Goal: Information Seeking & Learning: Compare options

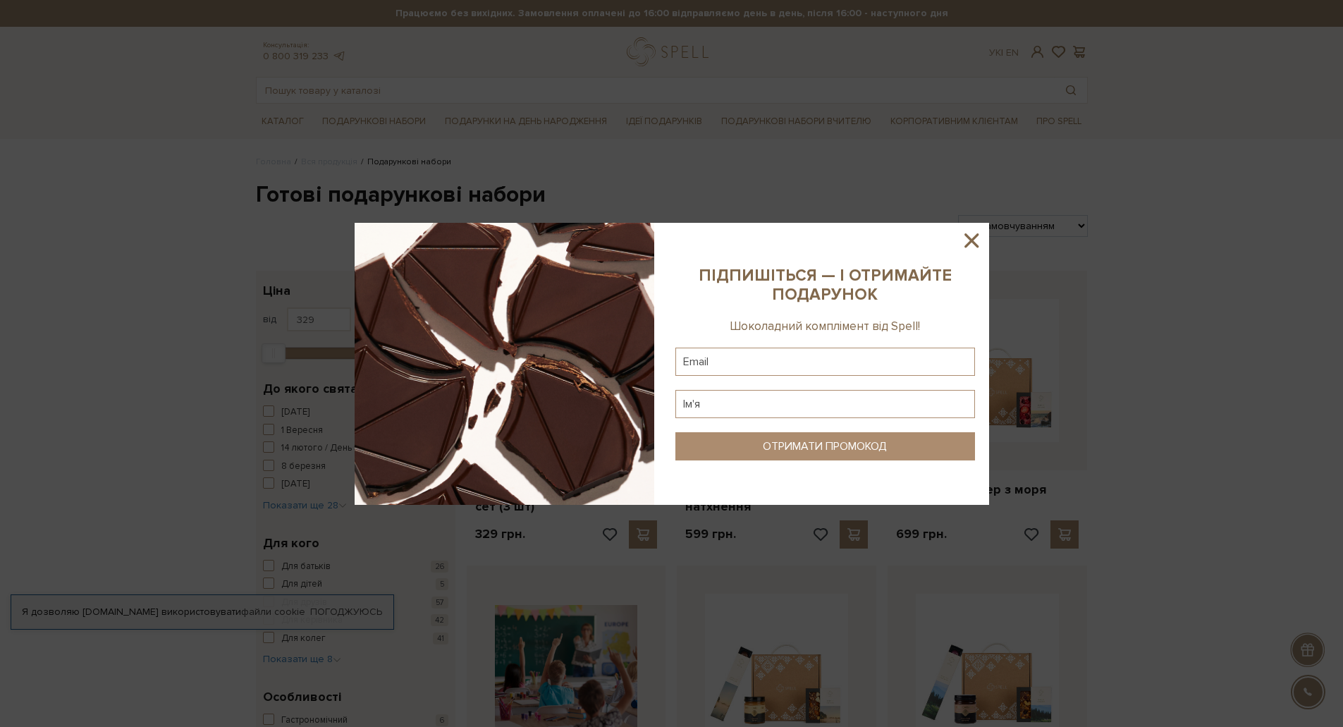
click at [978, 238] on icon at bounding box center [971, 240] width 24 height 24
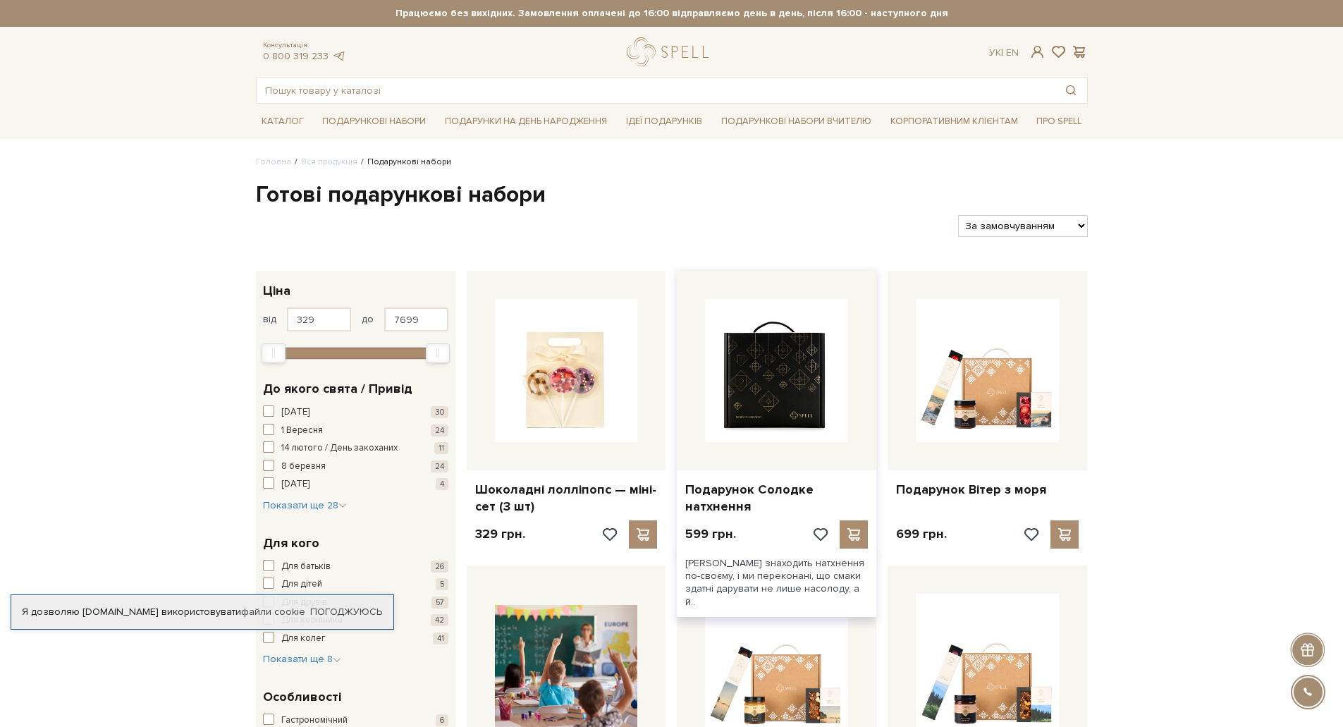
click at [795, 369] on img at bounding box center [776, 370] width 143 height 143
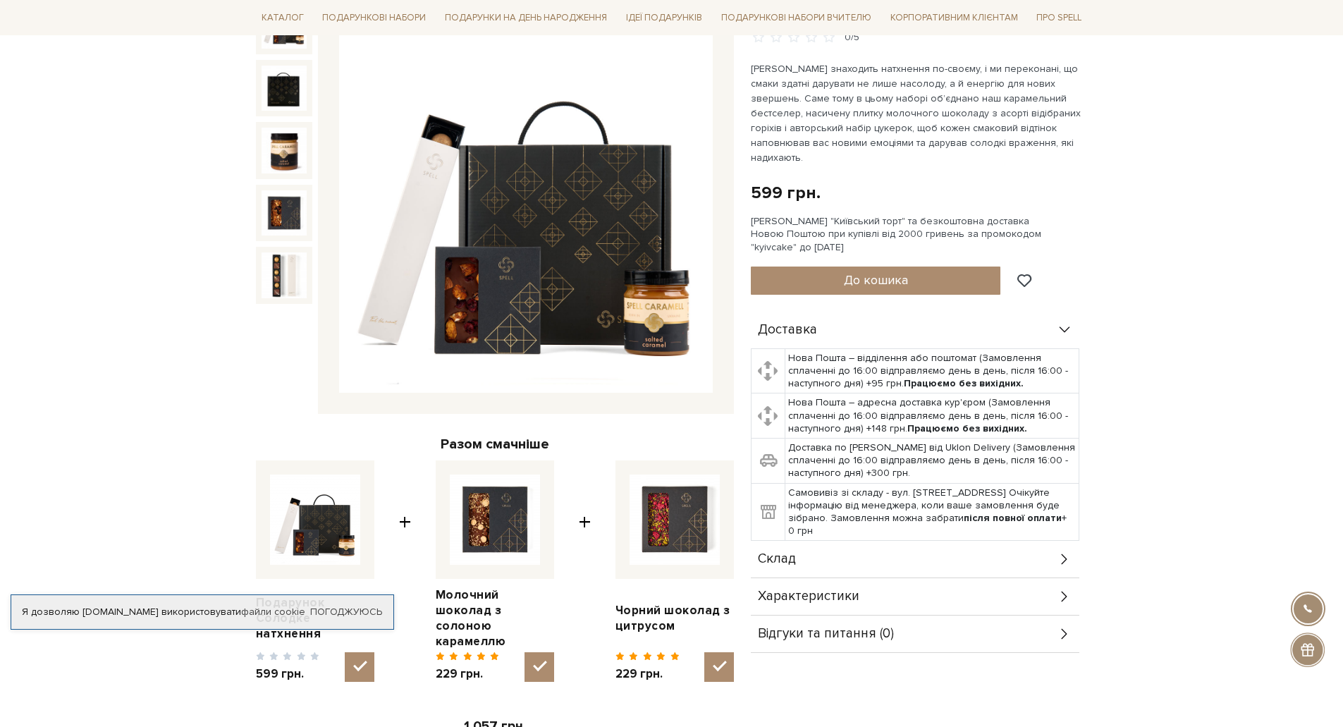
scroll to position [211, 0]
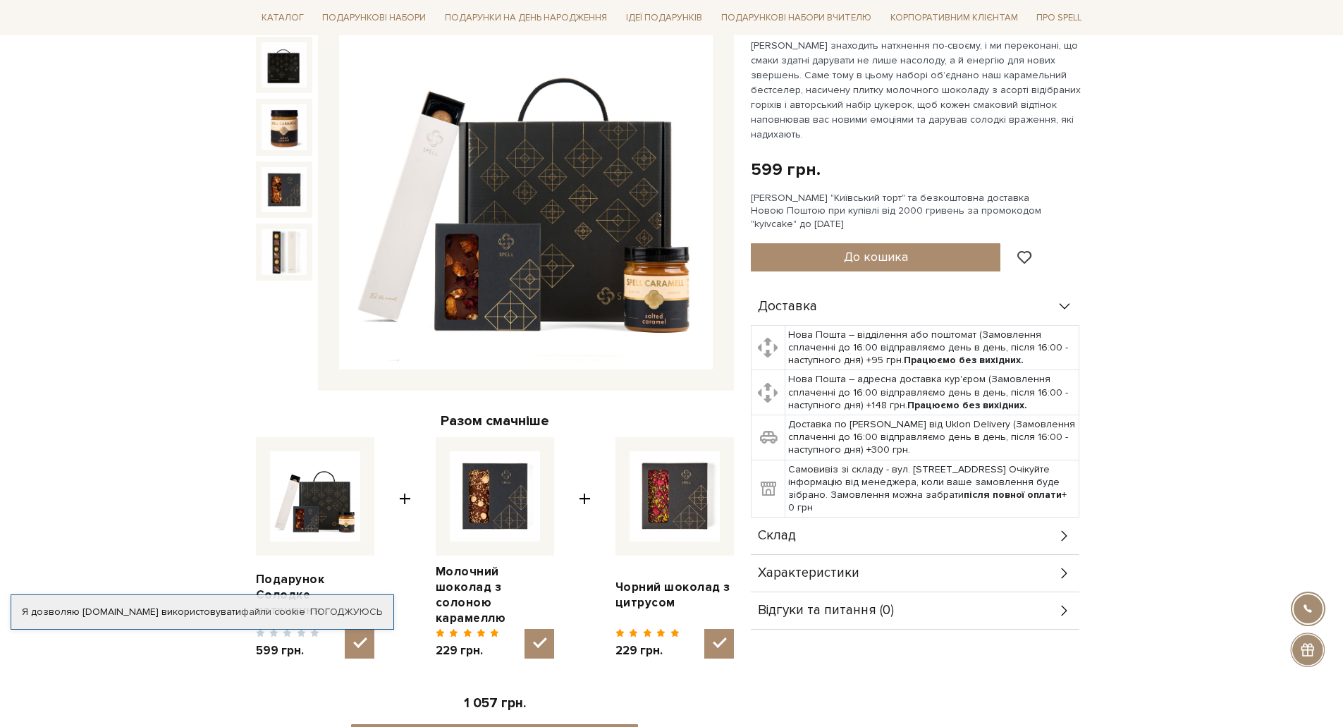
click at [493, 250] on img at bounding box center [526, 183] width 374 height 374
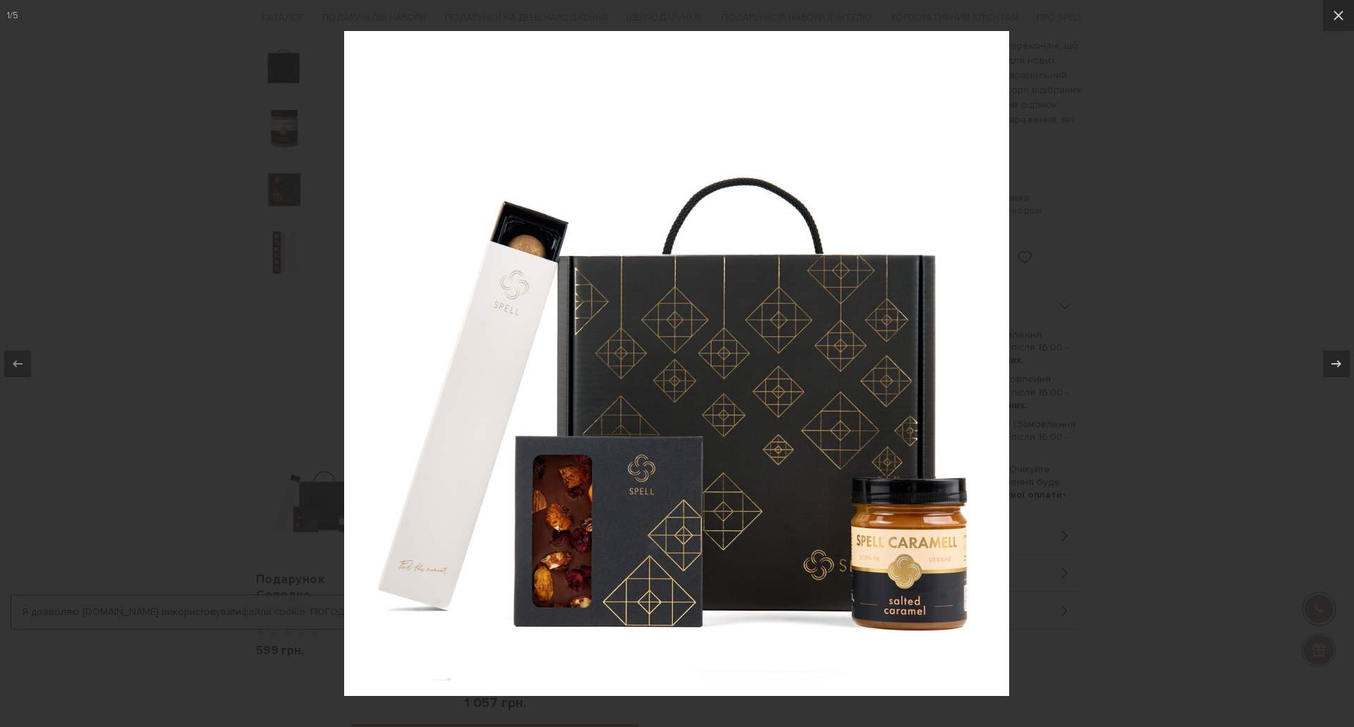
click at [296, 295] on div at bounding box center [677, 363] width 1354 height 727
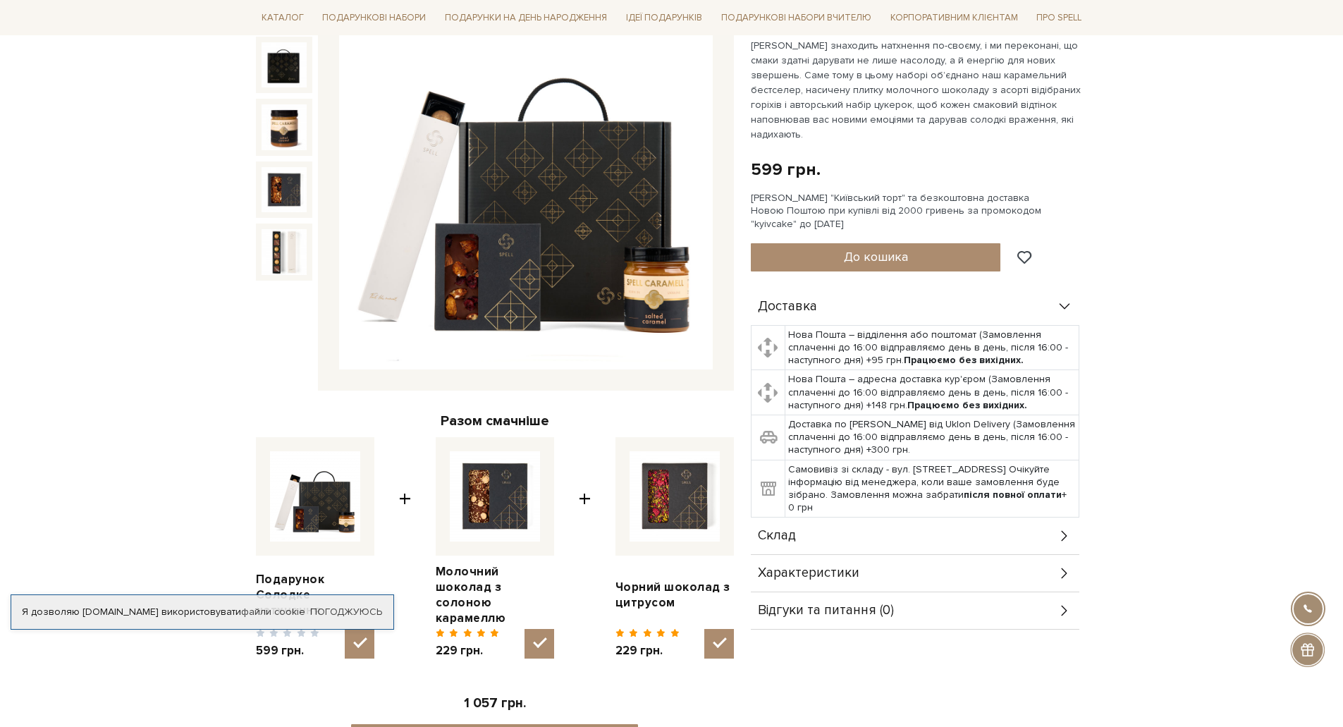
click at [641, 287] on img at bounding box center [526, 183] width 374 height 374
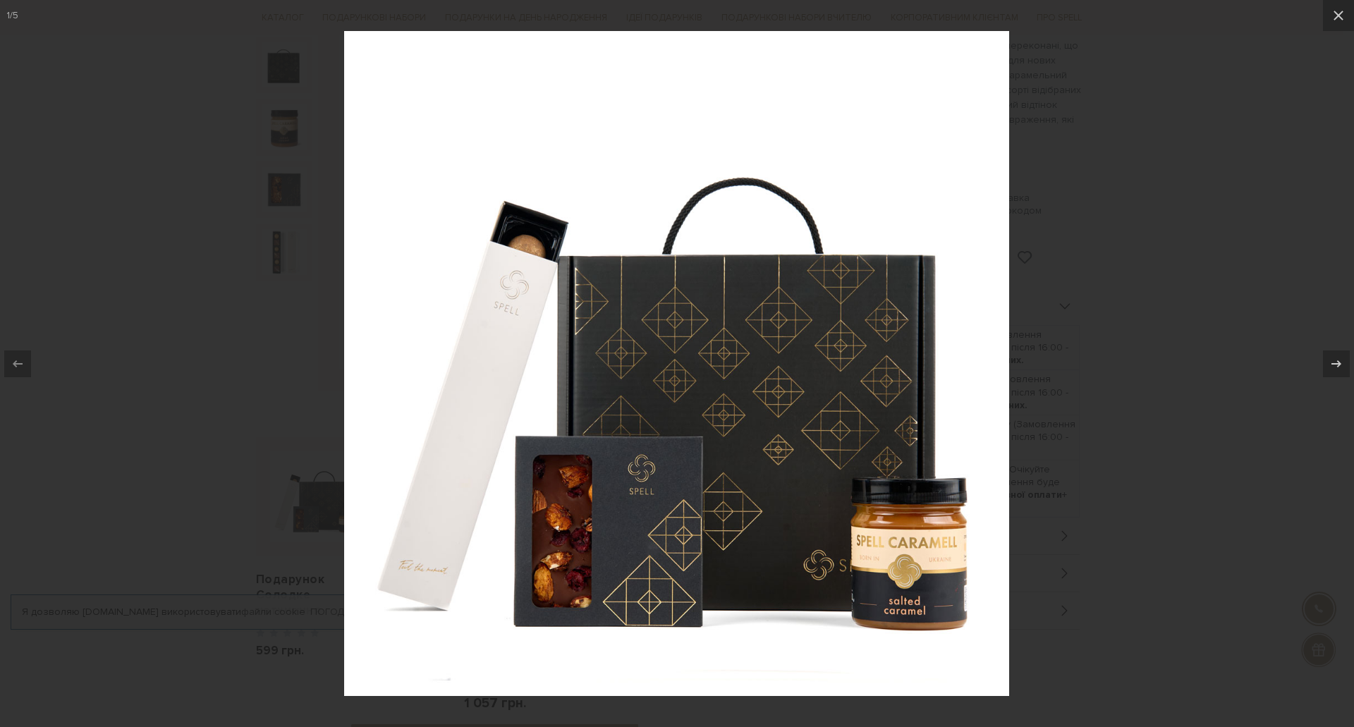
click at [206, 292] on div at bounding box center [677, 363] width 1354 height 727
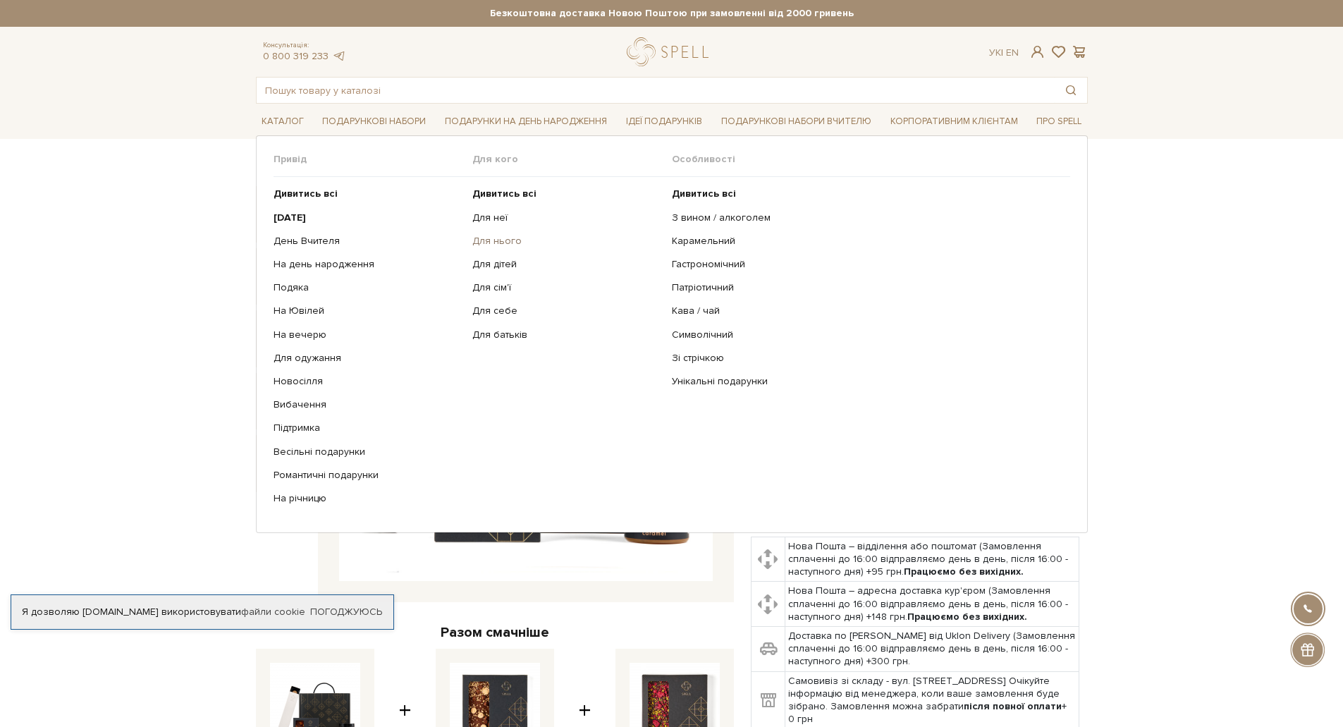
click at [517, 238] on link "Для нього" at bounding box center [566, 241] width 189 height 13
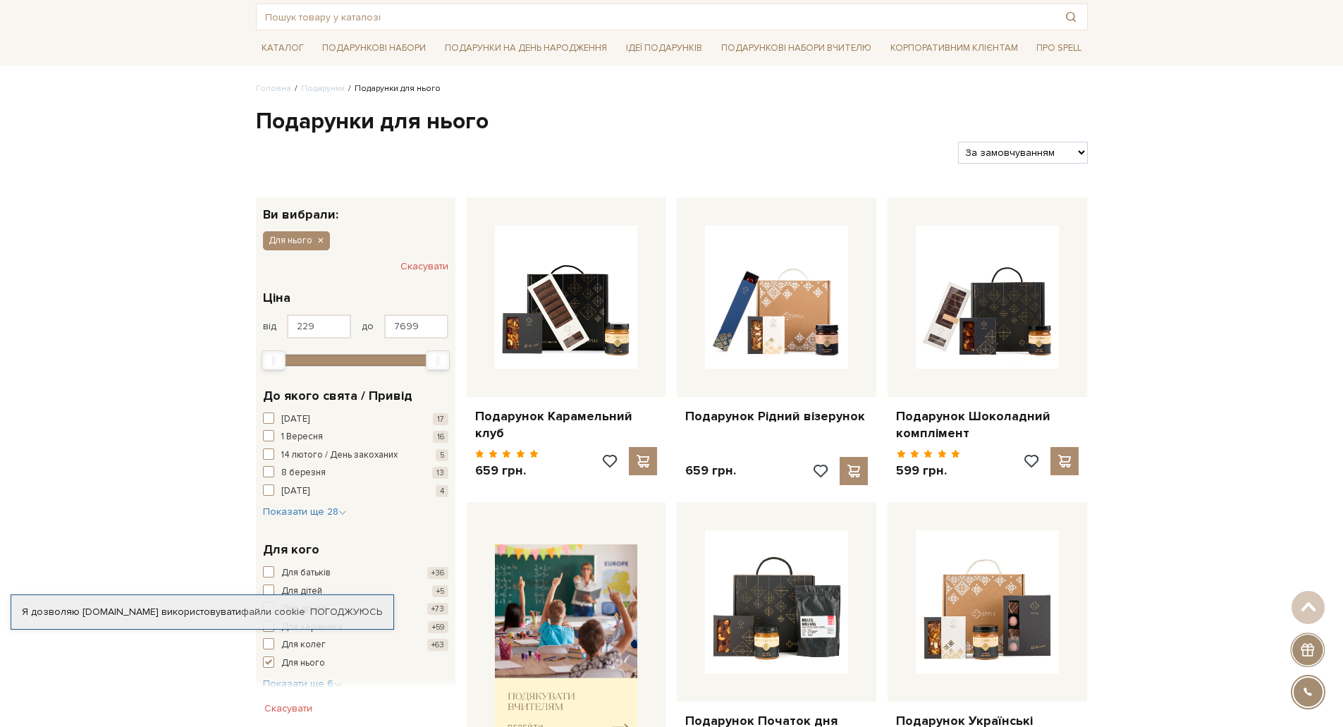
scroll to position [70, 0]
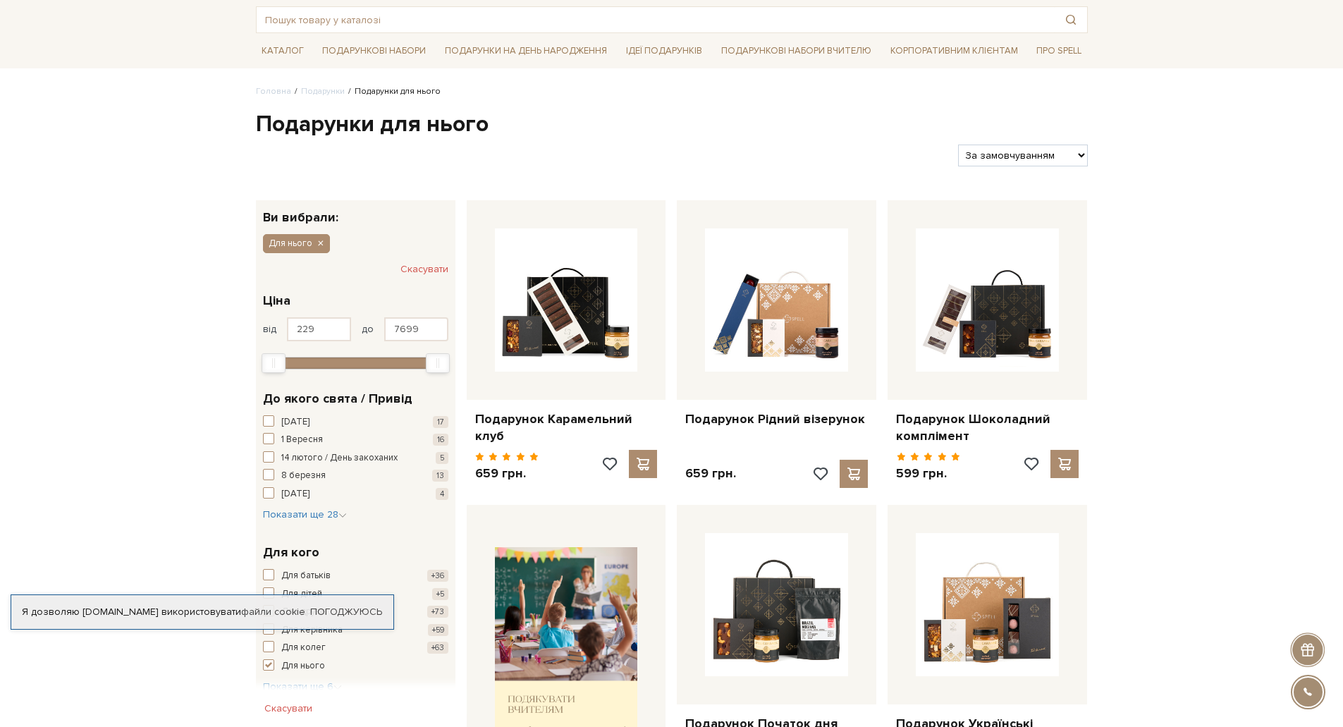
click at [1014, 159] on select "За замовчуванням За Ціною (зростання) За Ціною (зменшення) Новинки За популярні…" at bounding box center [1022, 156] width 129 height 22
select select "https://spellchocolate.com/podarunki/gifts-for-dlja-nogo?sort=p.price&order=DESC"
click at [958, 145] on select "За замовчуванням За Ціною (зростання) За Ціною (зменшення) Новинки За популярні…" at bounding box center [1022, 156] width 129 height 22
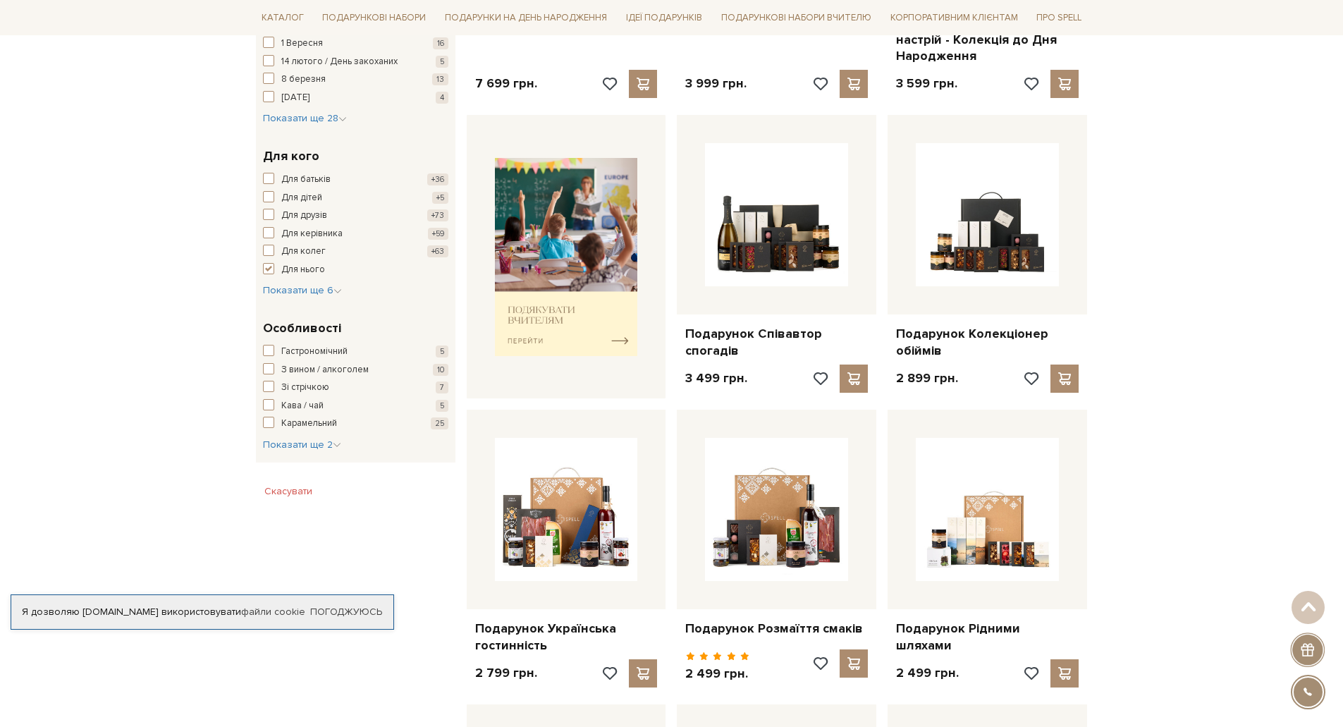
scroll to position [493, 0]
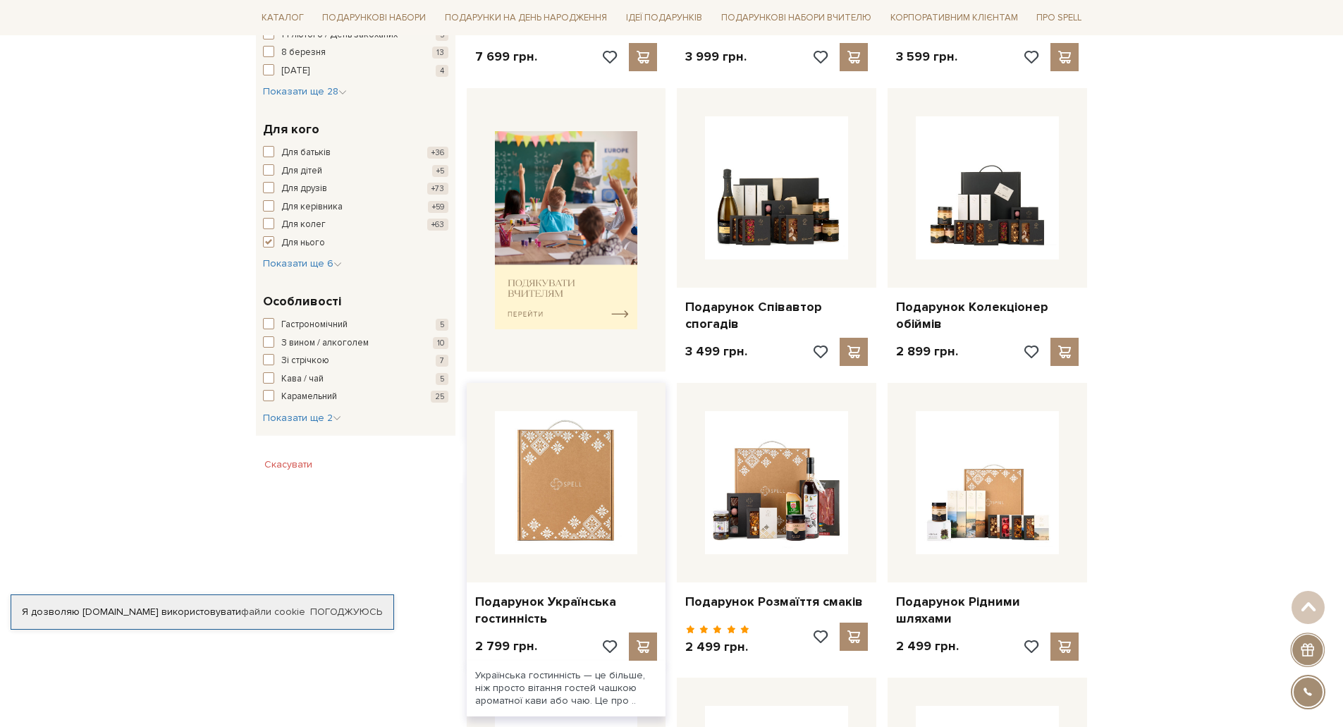
click at [577, 492] on img at bounding box center [566, 482] width 143 height 143
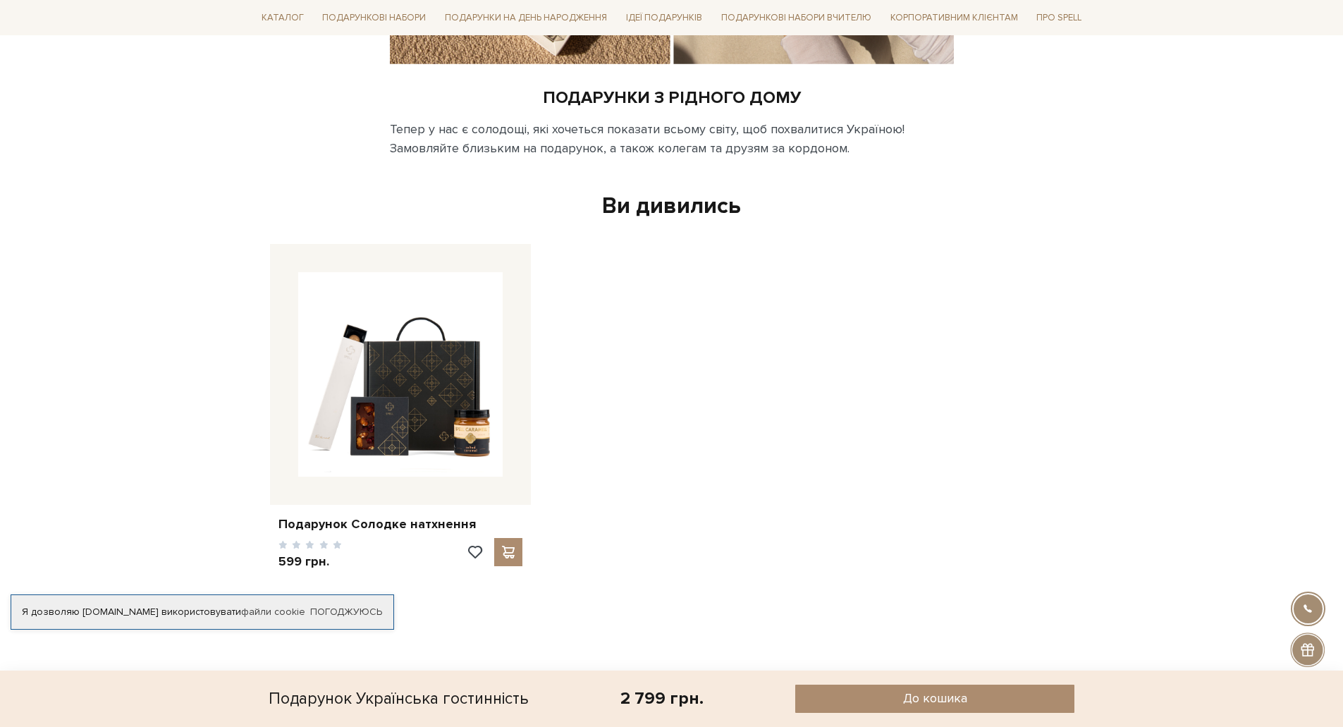
scroll to position [2044, 0]
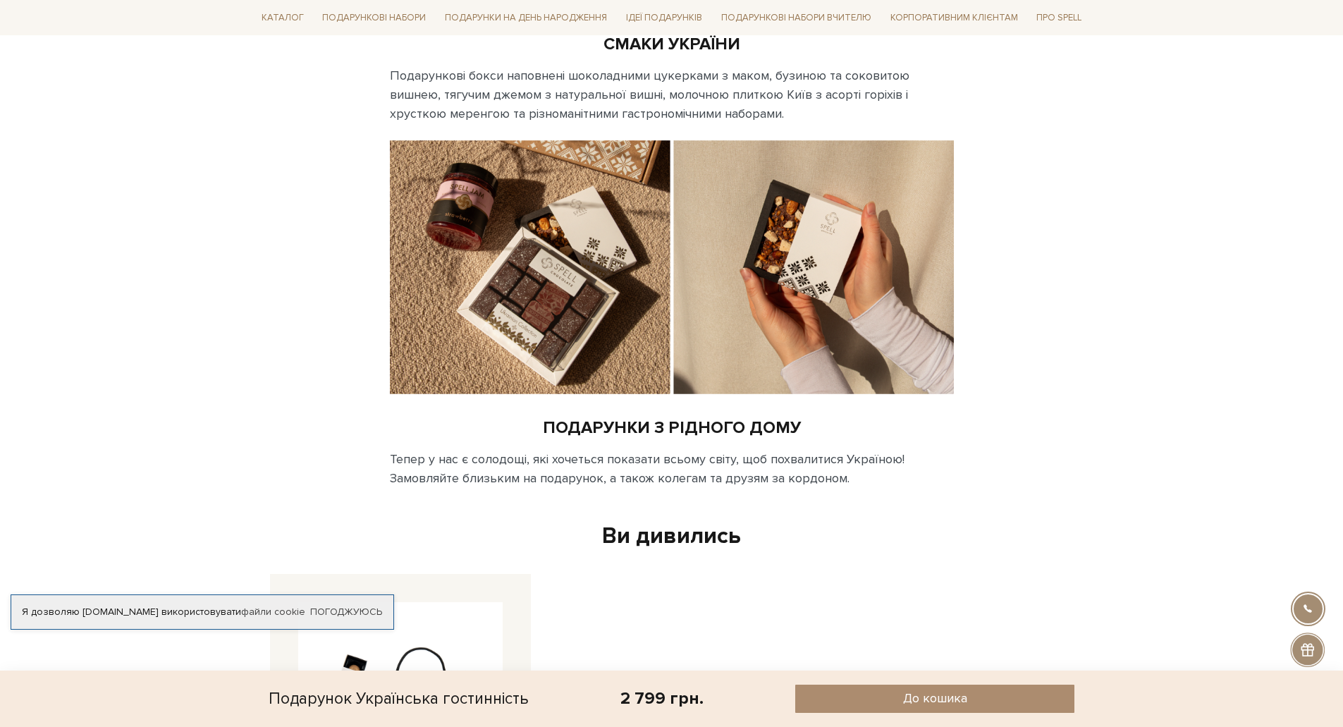
click at [548, 267] on img at bounding box center [672, 267] width 564 height 254
click at [383, 243] on div at bounding box center [672, 267] width 832 height 254
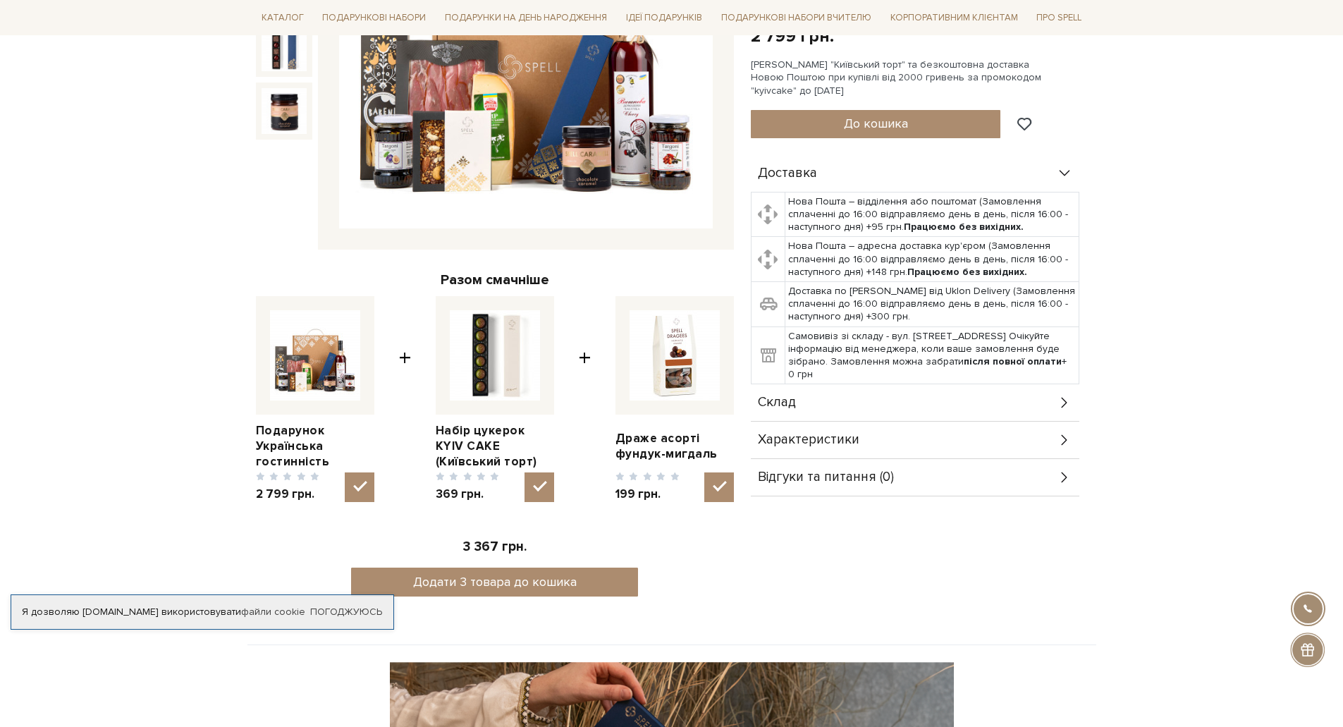
scroll to position [282, 0]
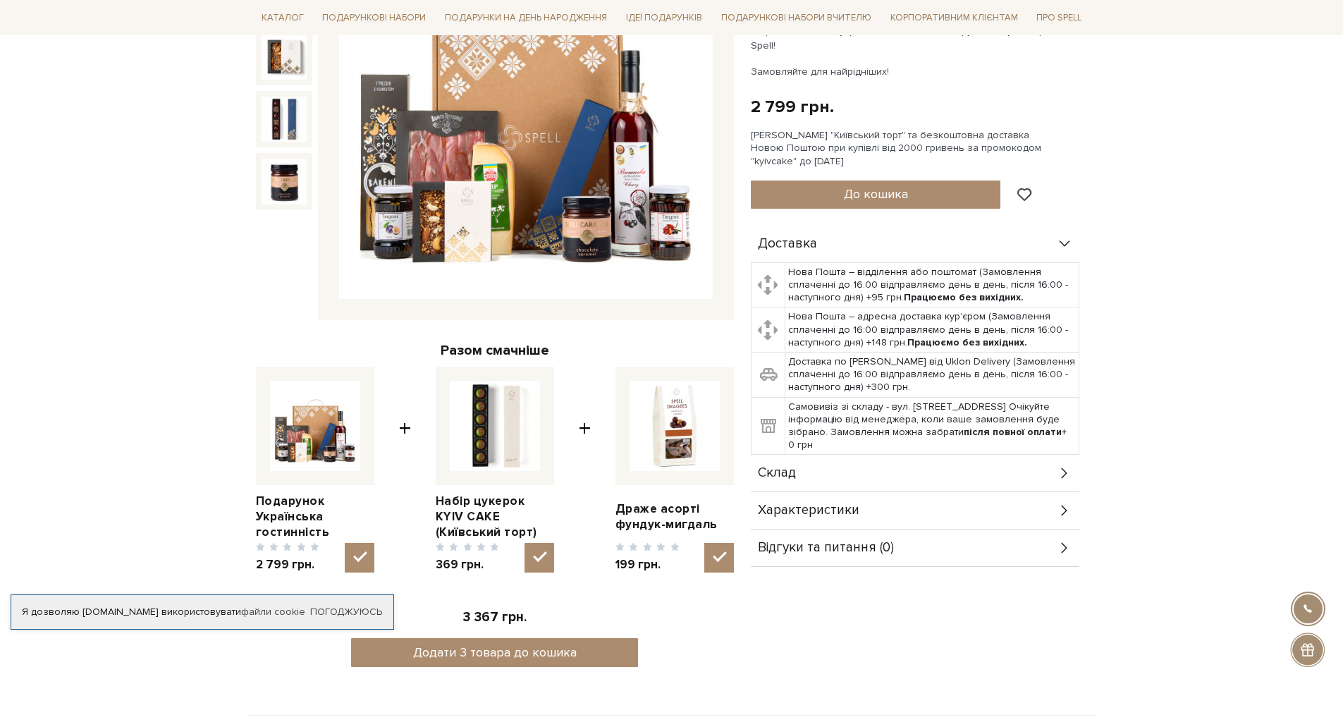
click at [1006, 455] on div "Склад" at bounding box center [915, 473] width 329 height 37
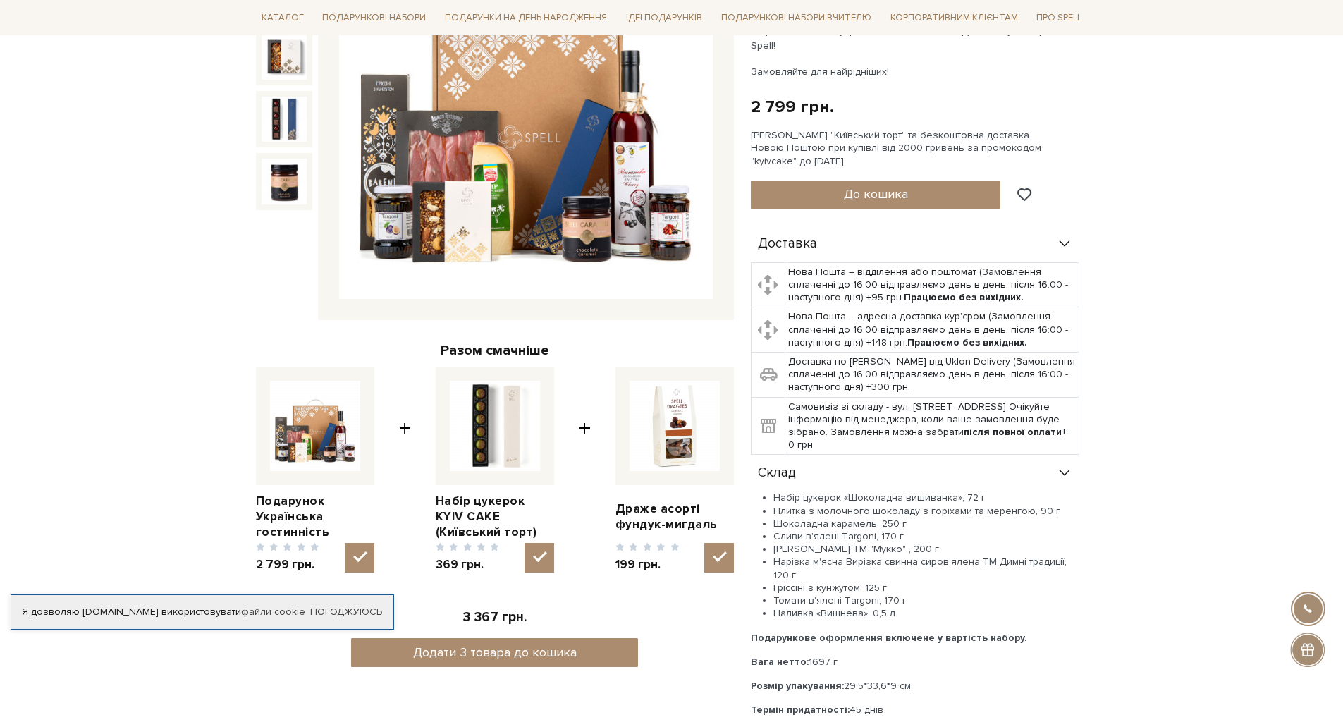
scroll to position [70, 0]
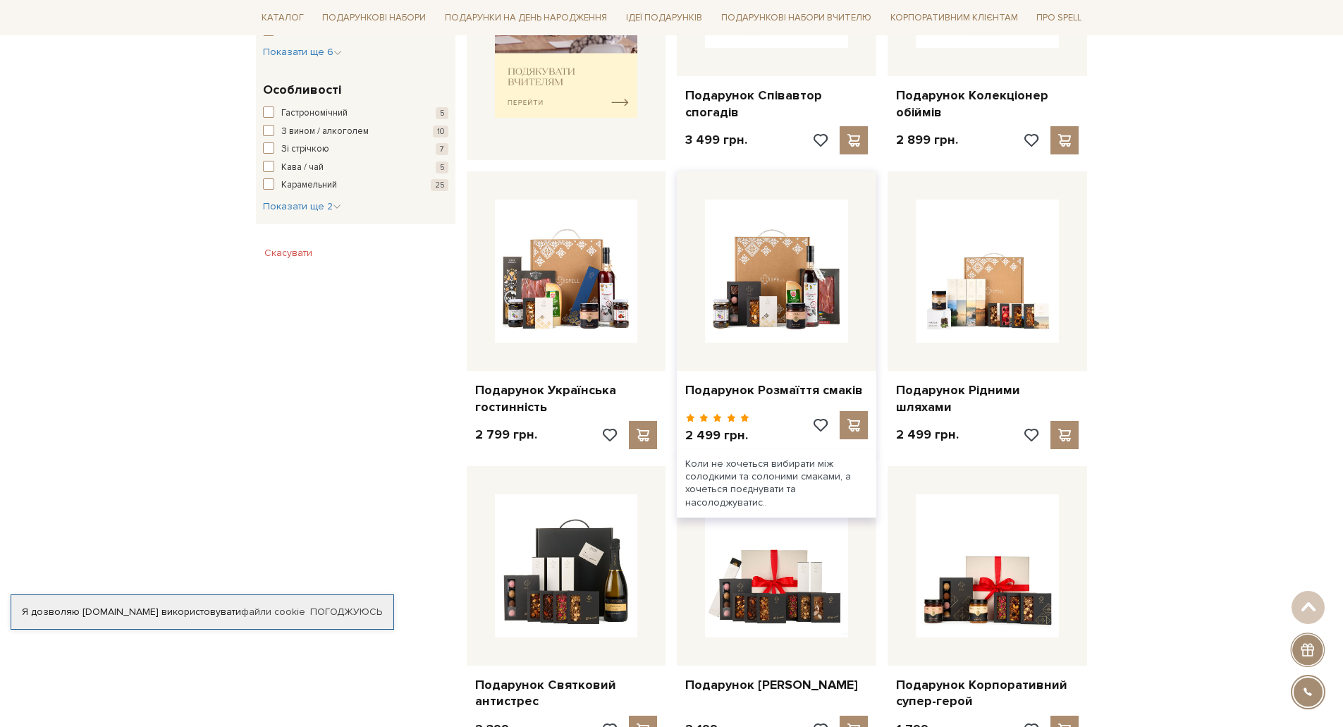
scroll to position [564, 0]
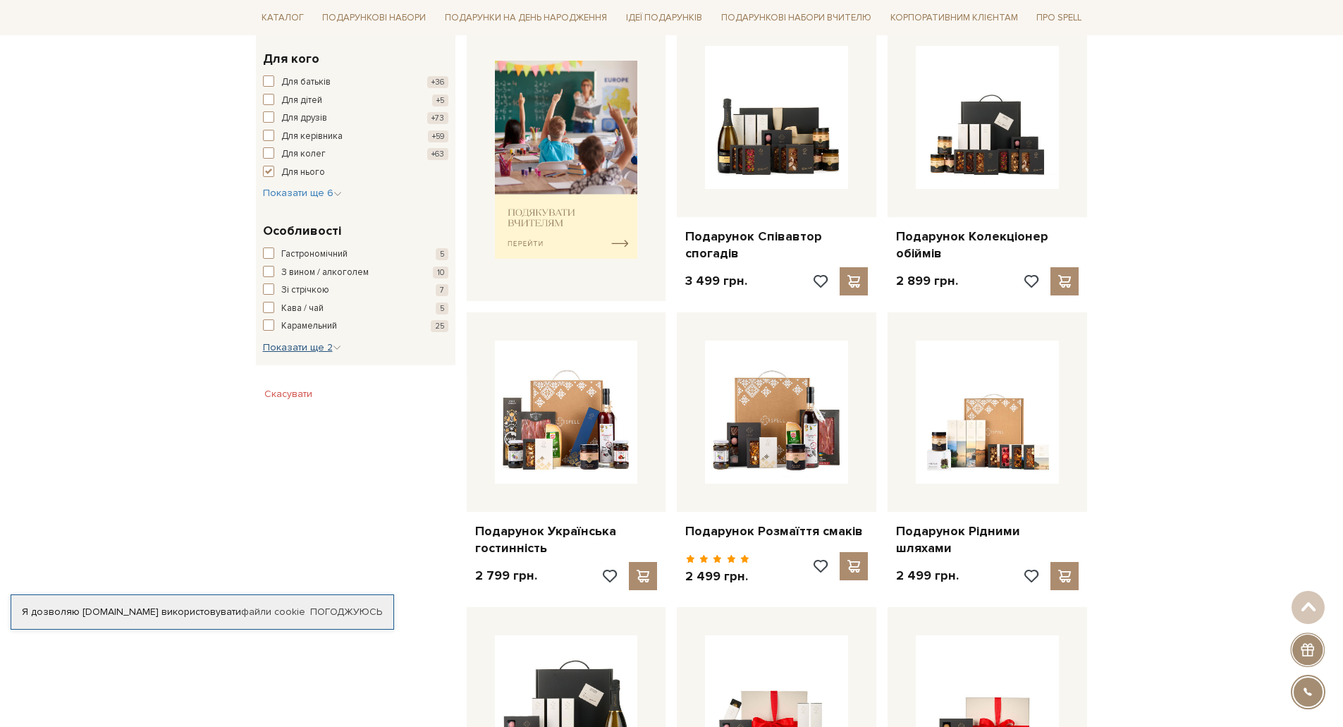
click at [300, 346] on span "Показати ще 2" at bounding box center [302, 347] width 78 height 12
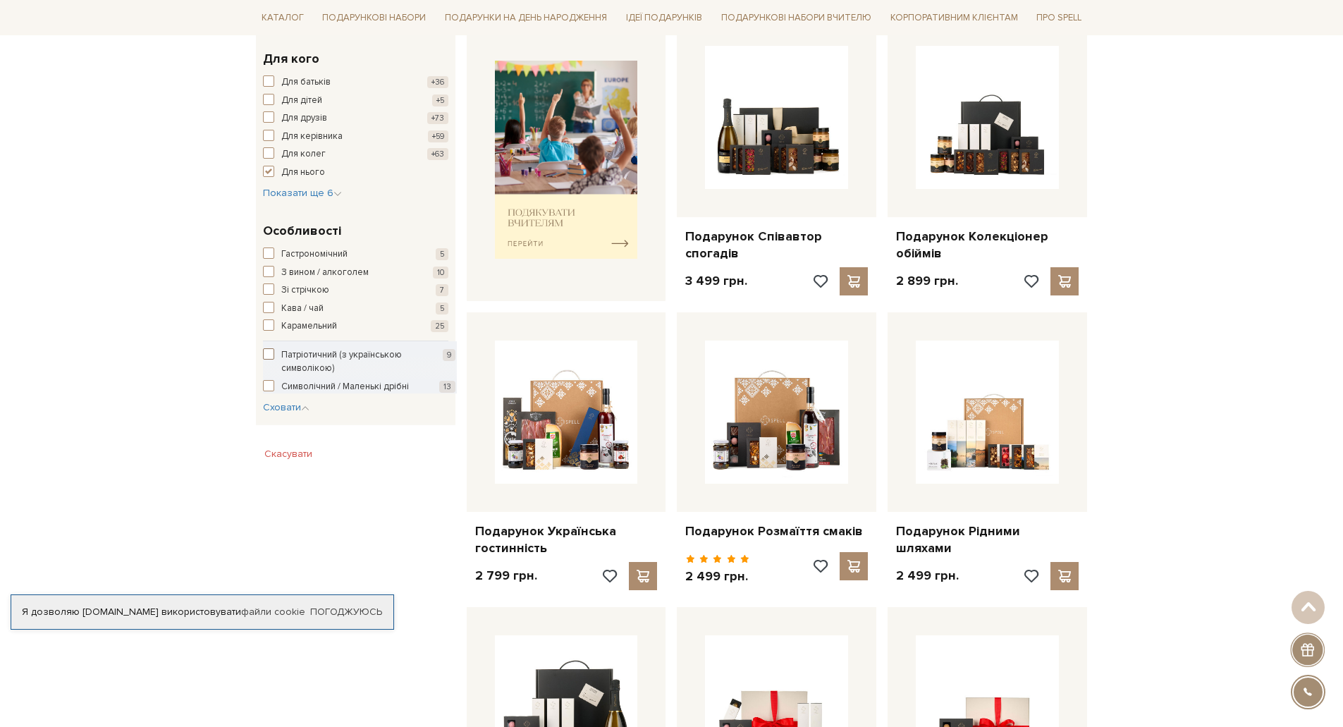
click at [268, 351] on span "button" at bounding box center [268, 353] width 11 height 11
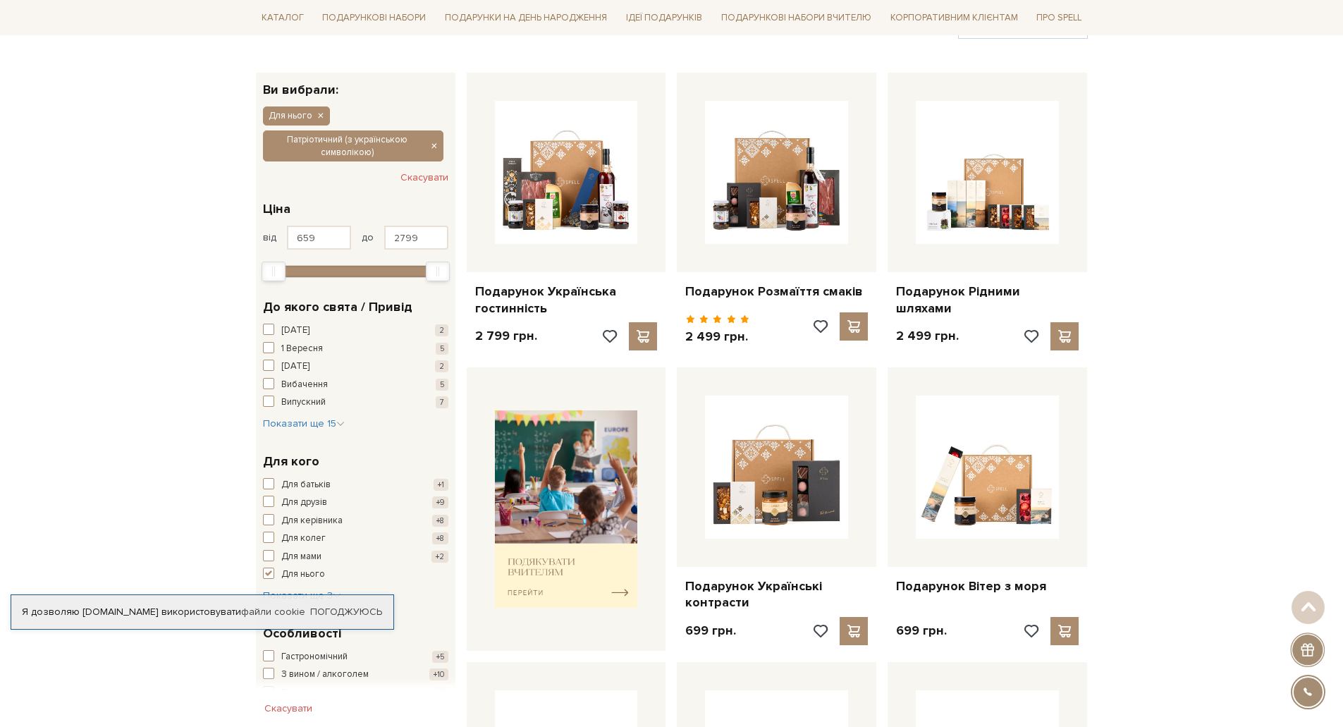
scroll to position [211, 0]
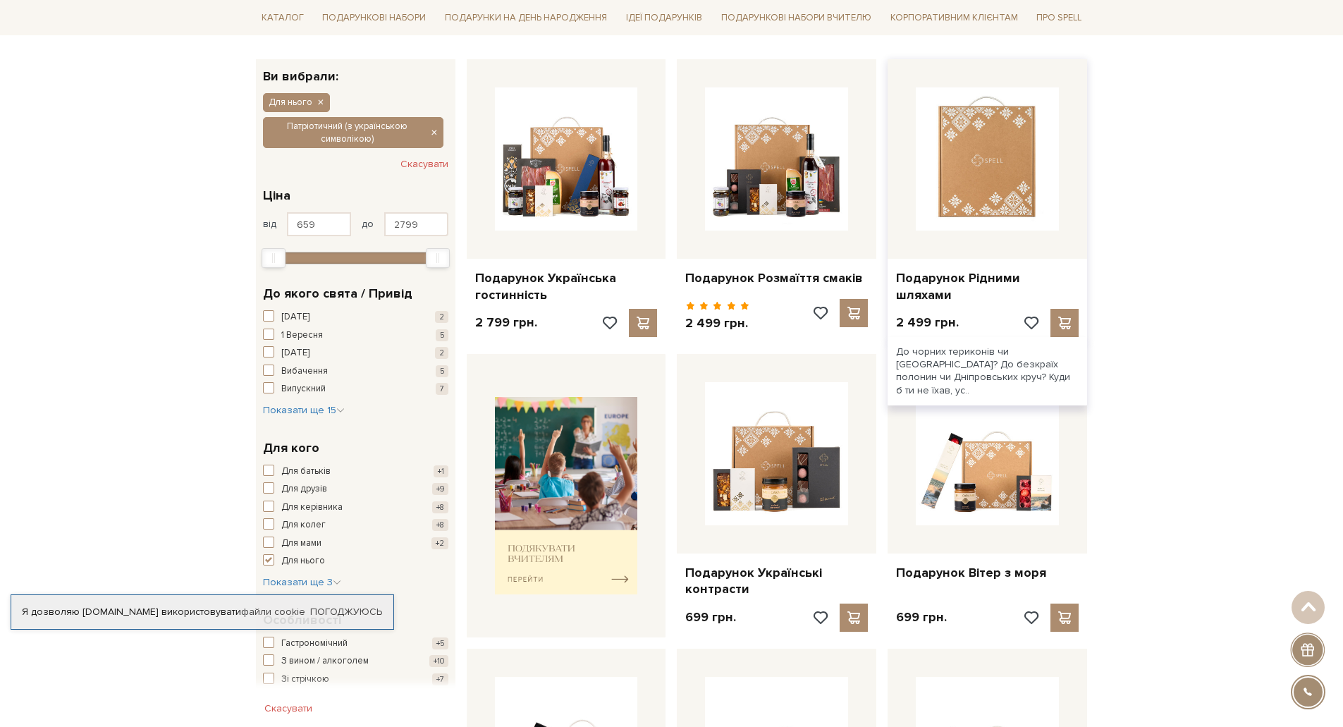
click at [978, 185] on img at bounding box center [987, 158] width 143 height 143
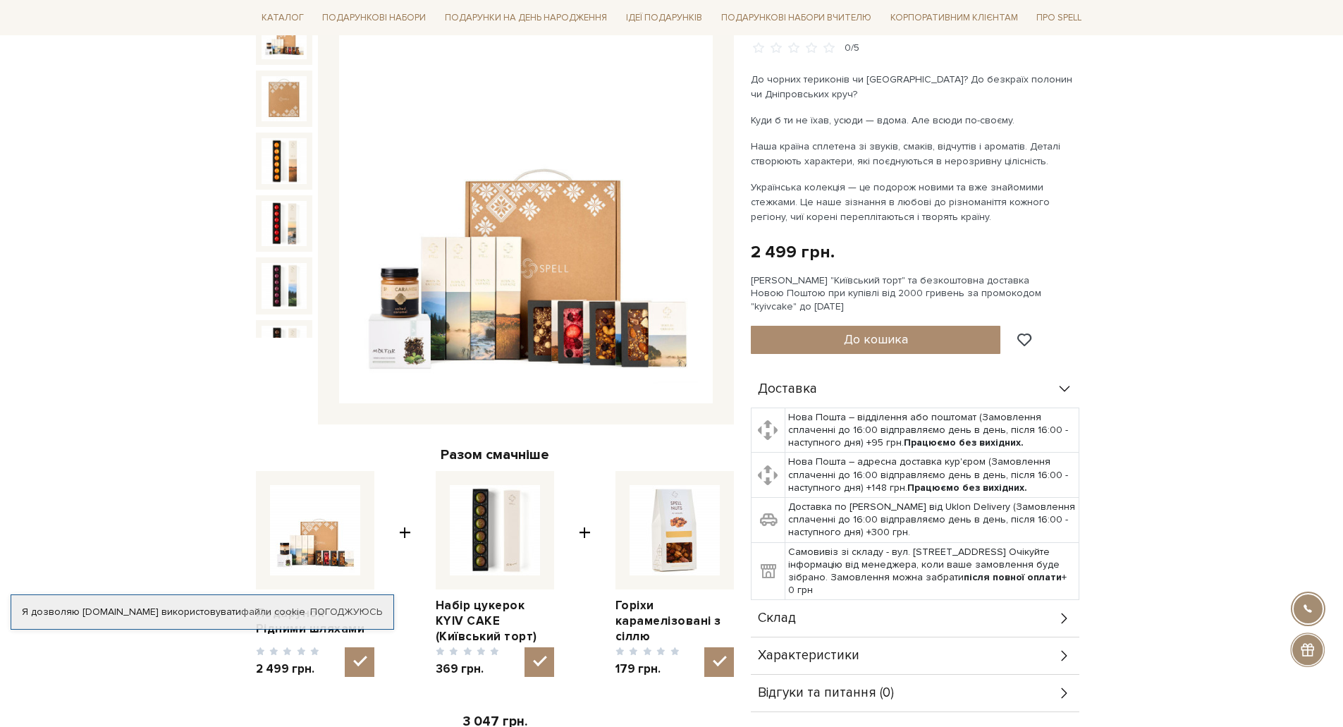
scroll to position [72, 0]
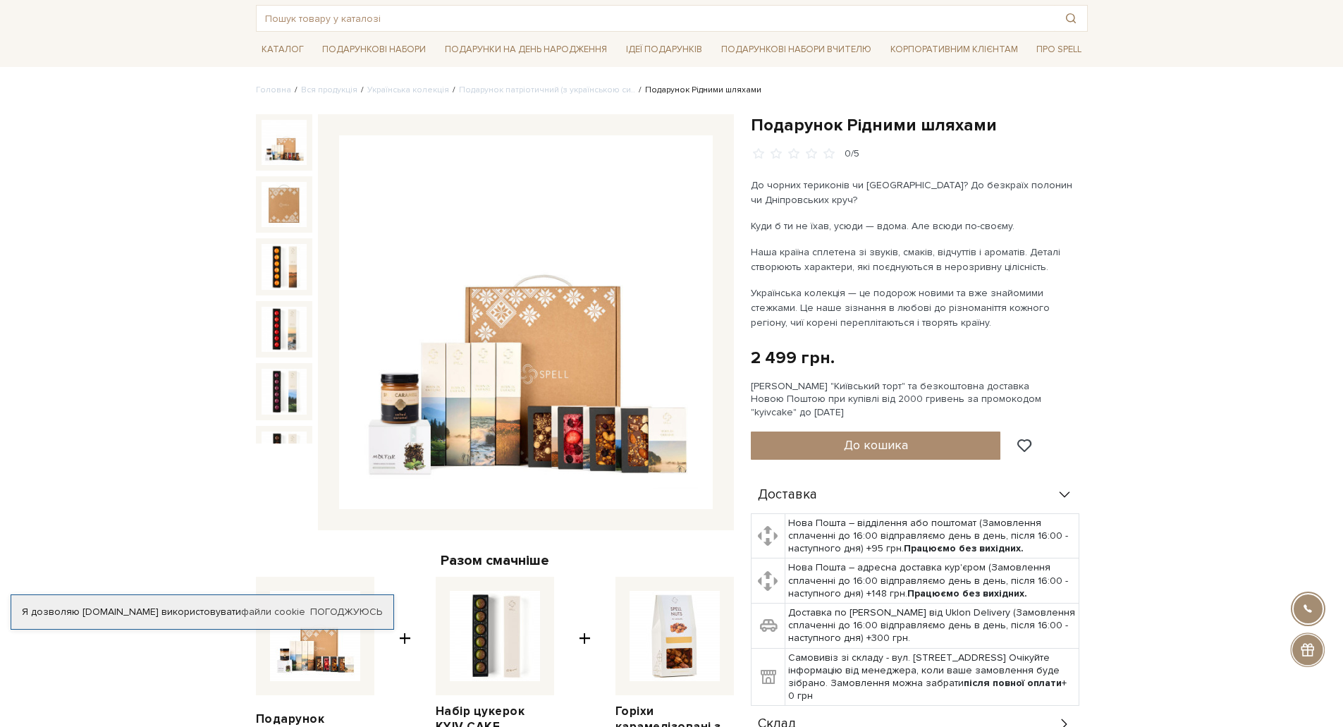
click at [467, 307] on img at bounding box center [526, 322] width 374 height 374
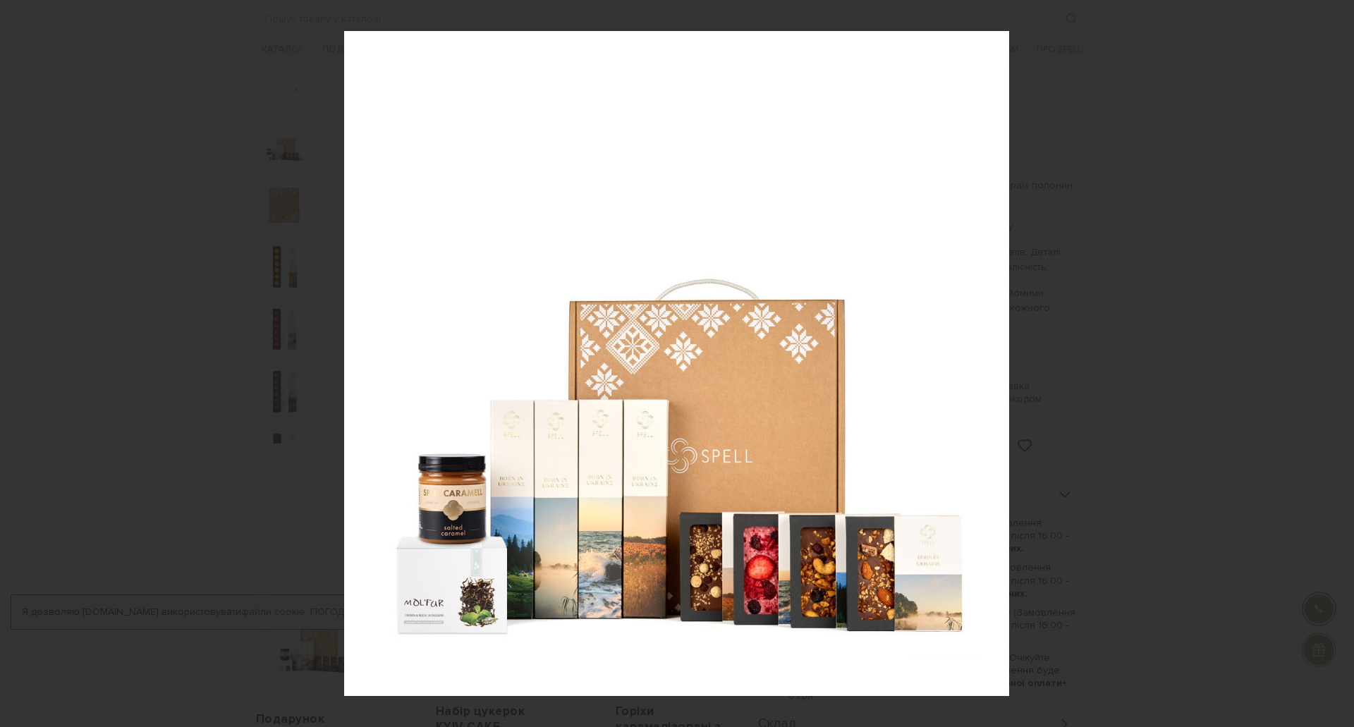
click at [1342, 364] on div "1 / 11" at bounding box center [677, 363] width 1354 height 727
click at [1342, 364] on icon at bounding box center [1335, 363] width 17 height 17
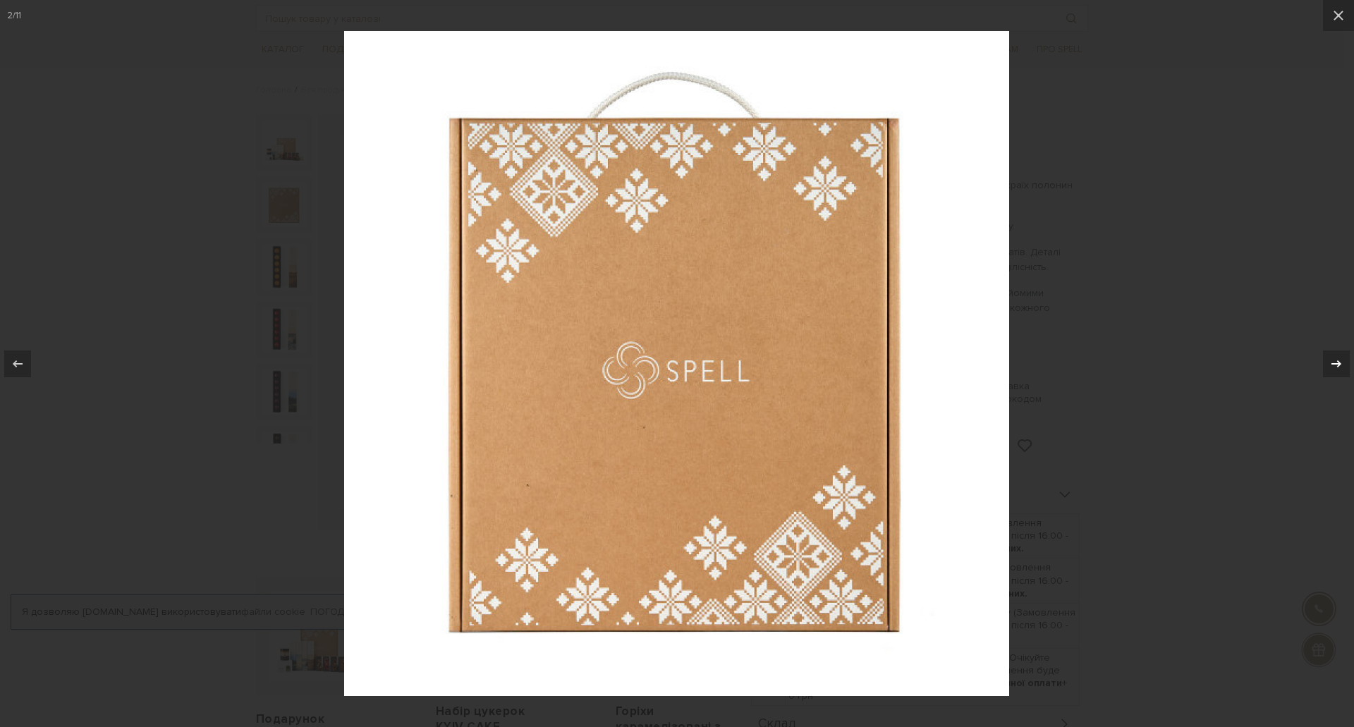
click at [1342, 364] on icon at bounding box center [1335, 363] width 17 height 17
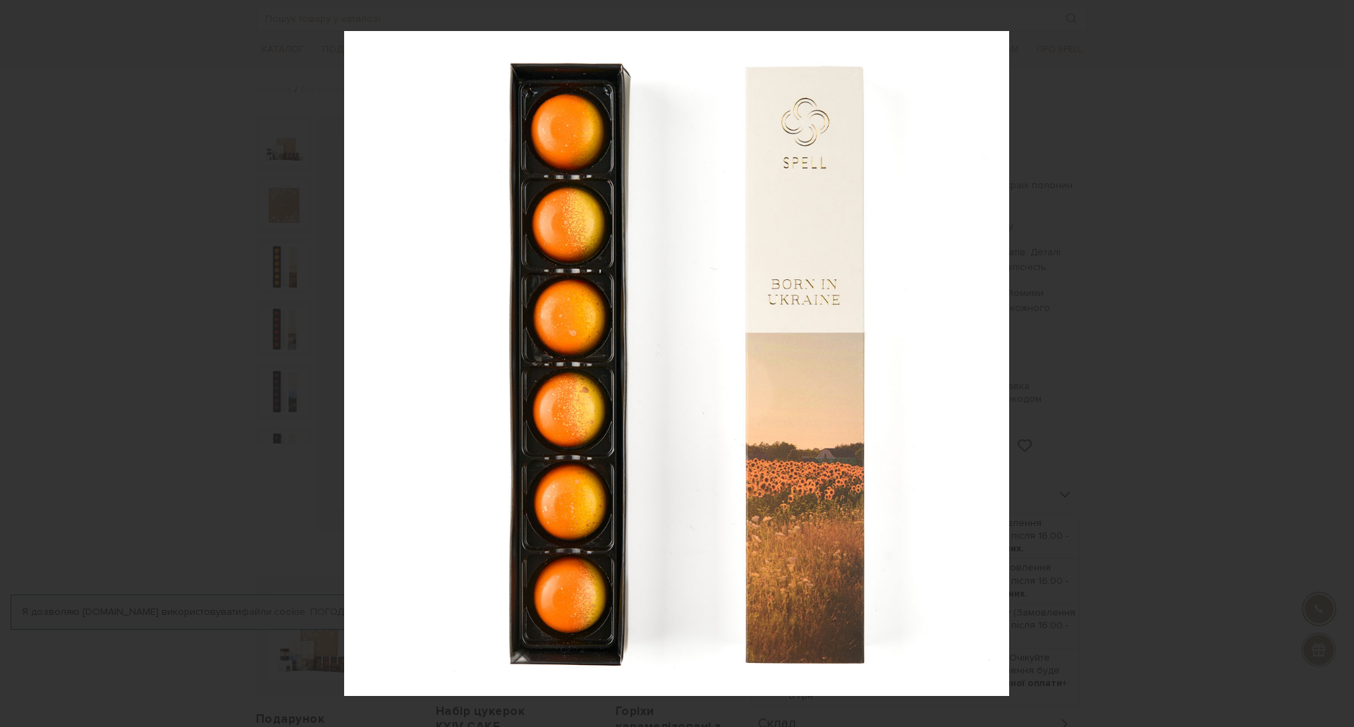
click at [1342, 364] on div "3 / 11" at bounding box center [677, 363] width 1354 height 727
click at [1330, 361] on icon at bounding box center [1335, 363] width 17 height 17
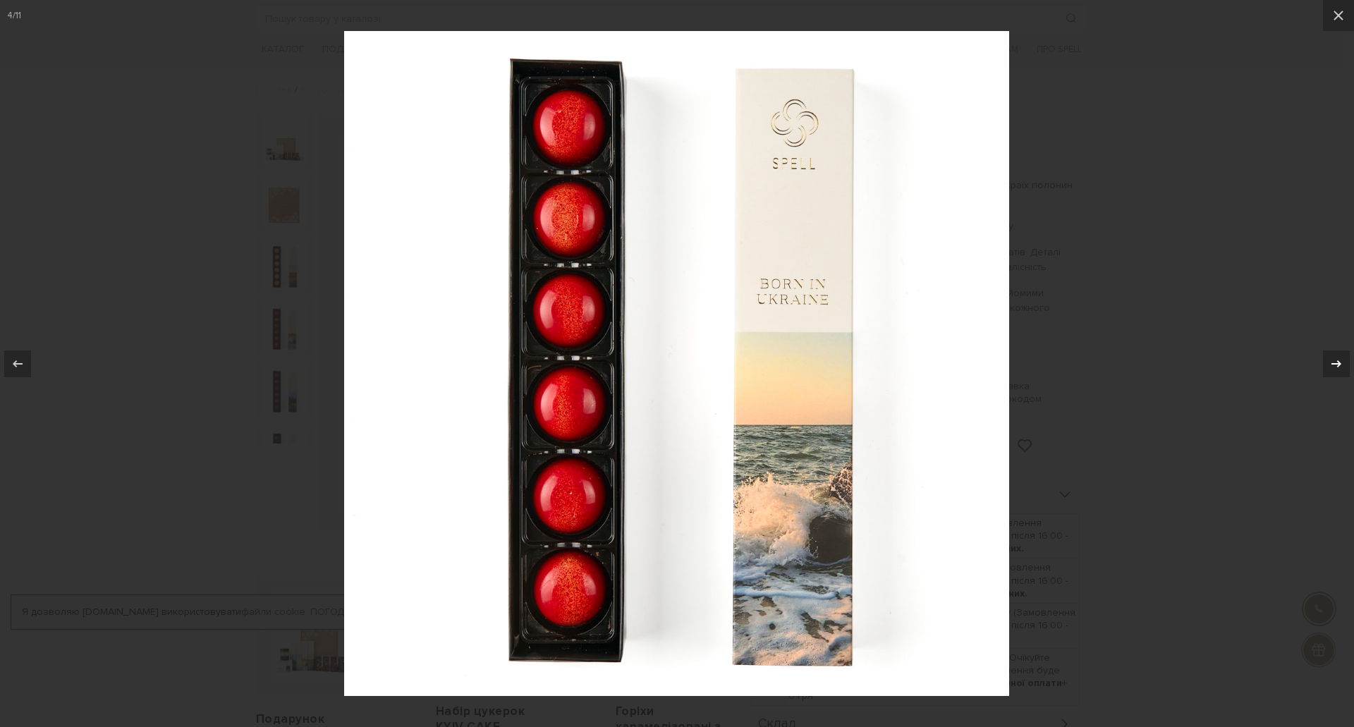
click at [1330, 361] on icon at bounding box center [1335, 363] width 17 height 17
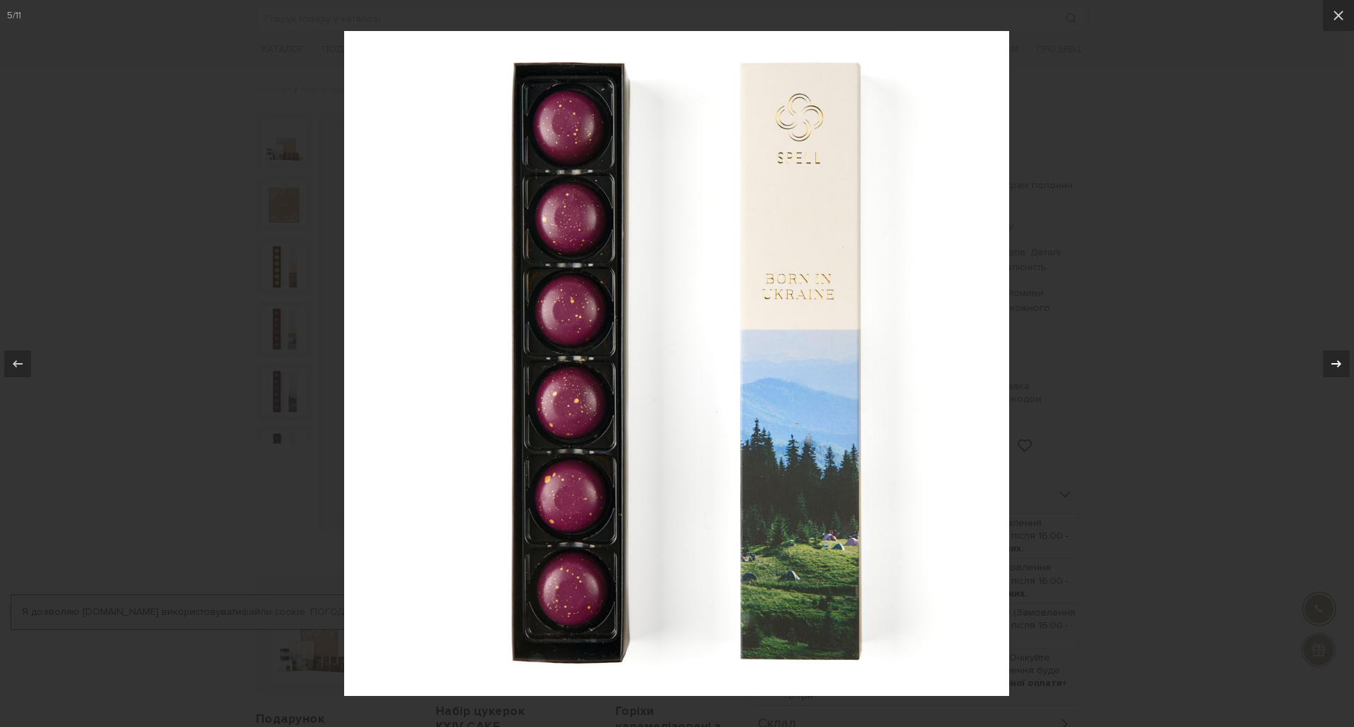
click at [1330, 361] on icon at bounding box center [1335, 363] width 17 height 17
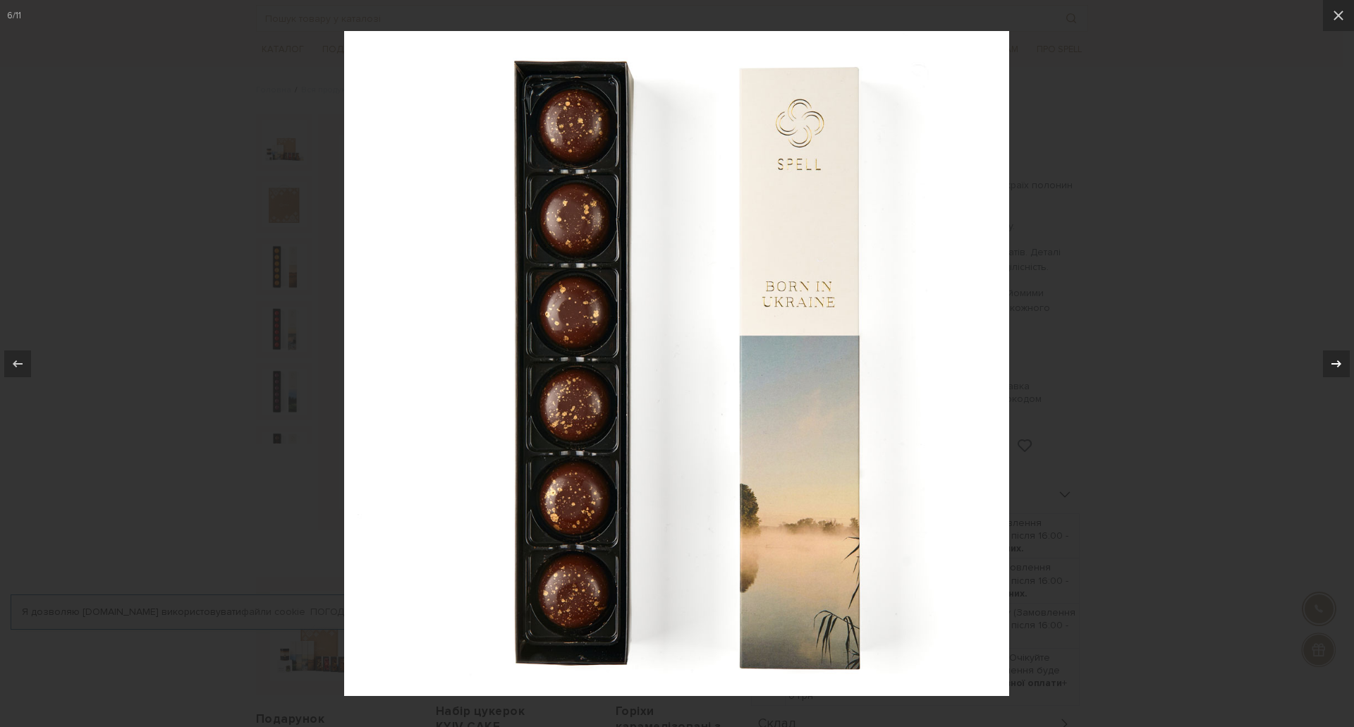
click at [1330, 361] on icon at bounding box center [1335, 363] width 17 height 17
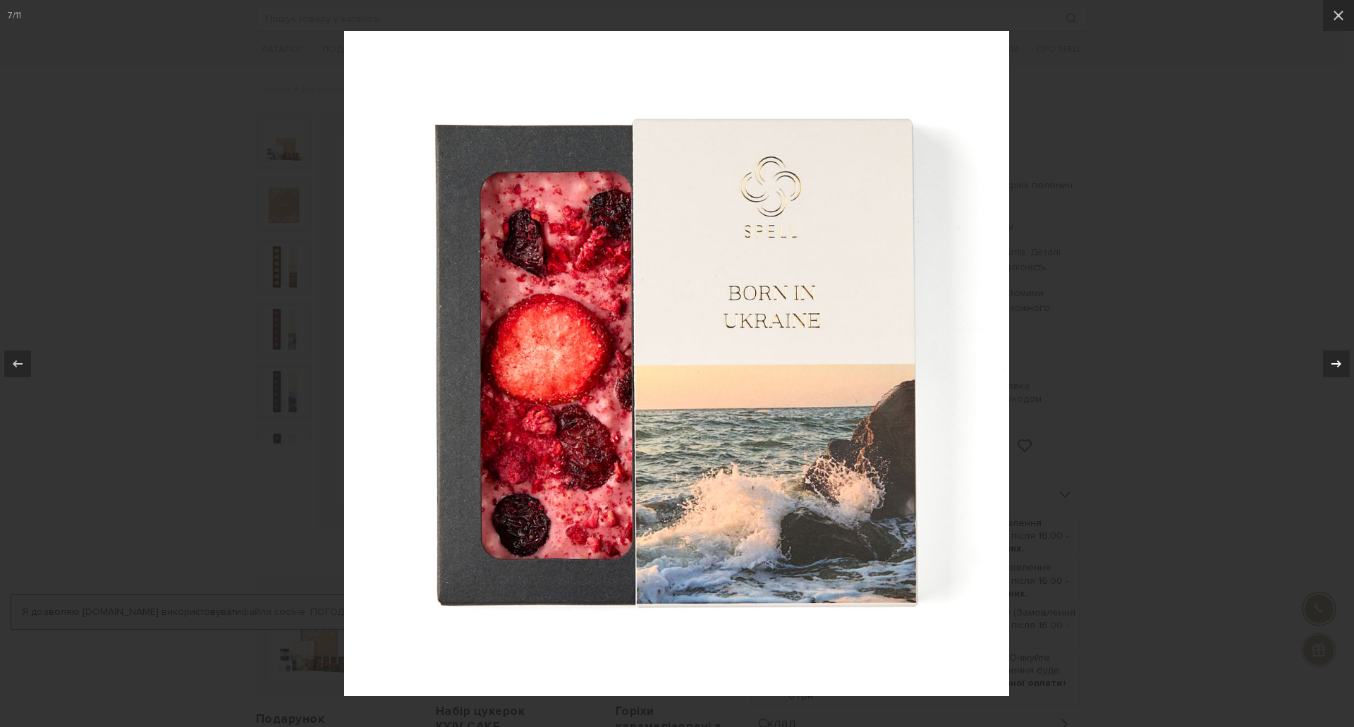
click at [1330, 361] on icon at bounding box center [1335, 363] width 17 height 17
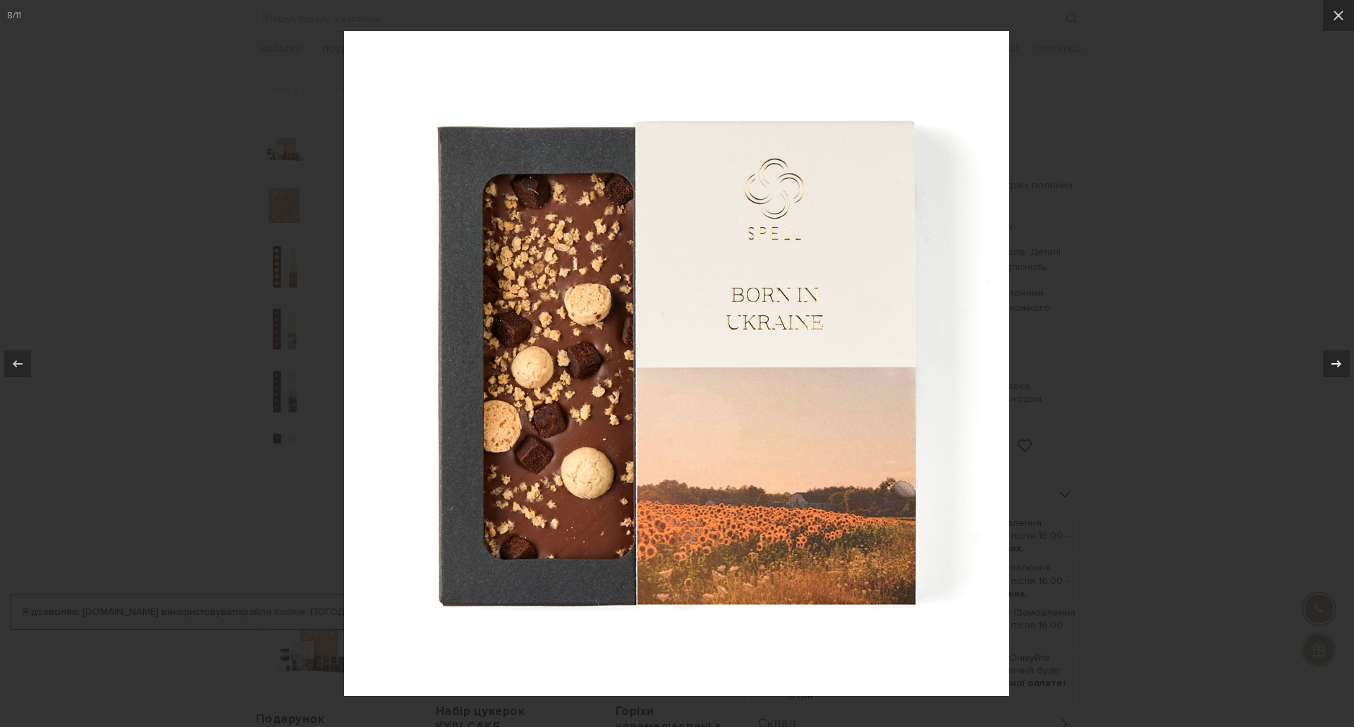
click at [1330, 361] on icon at bounding box center [1335, 363] width 17 height 17
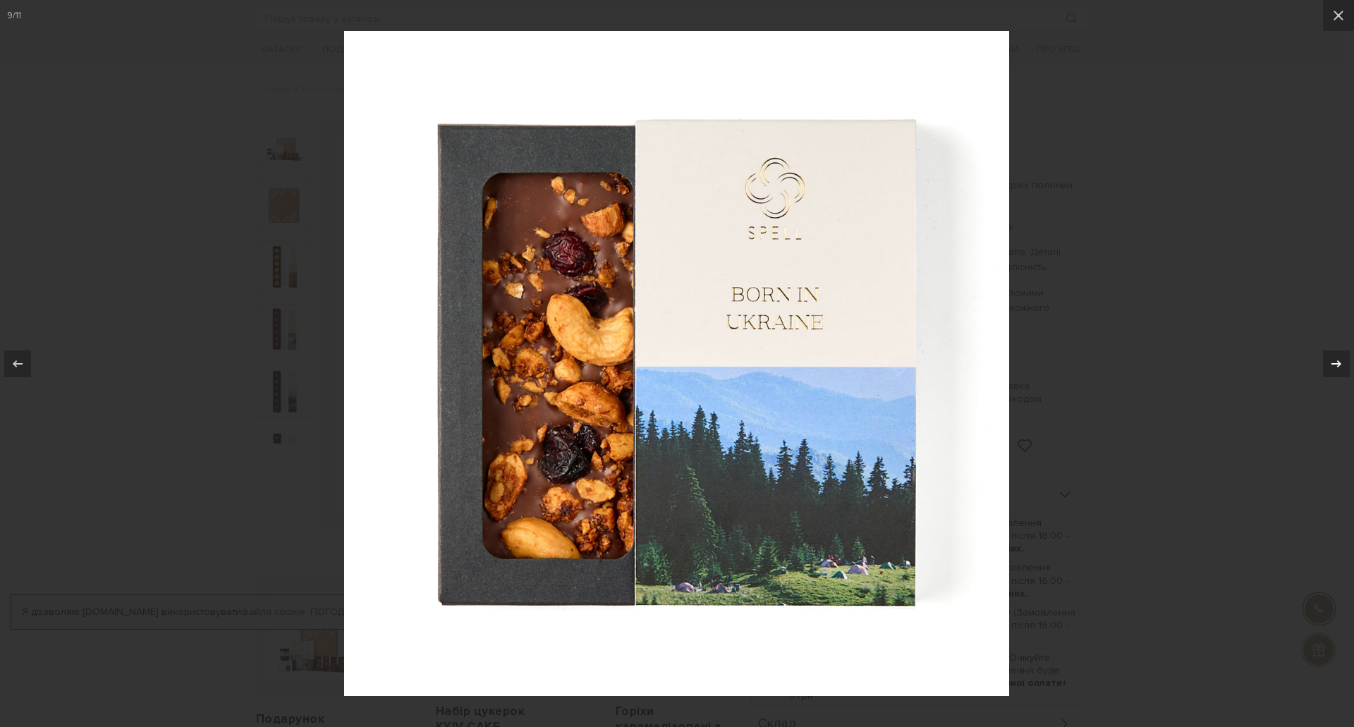
click at [1330, 361] on icon at bounding box center [1335, 363] width 17 height 17
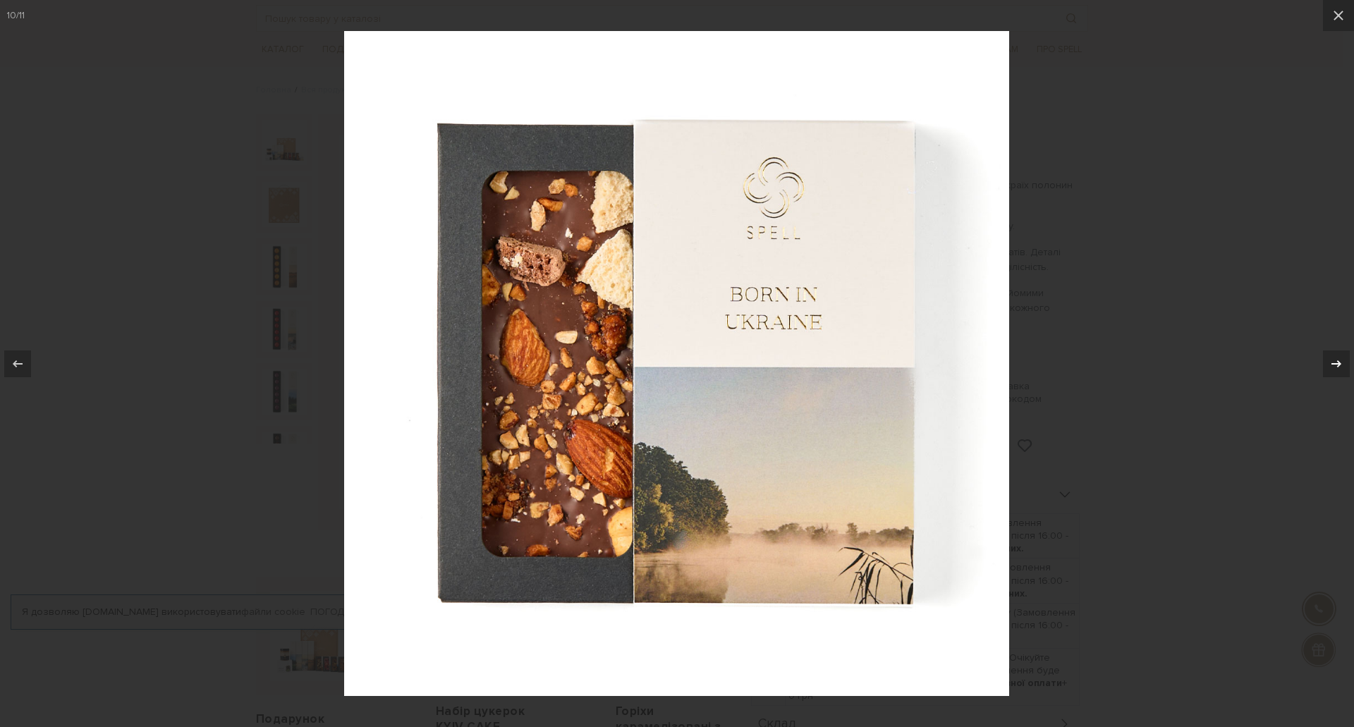
click at [1330, 361] on icon at bounding box center [1335, 363] width 17 height 17
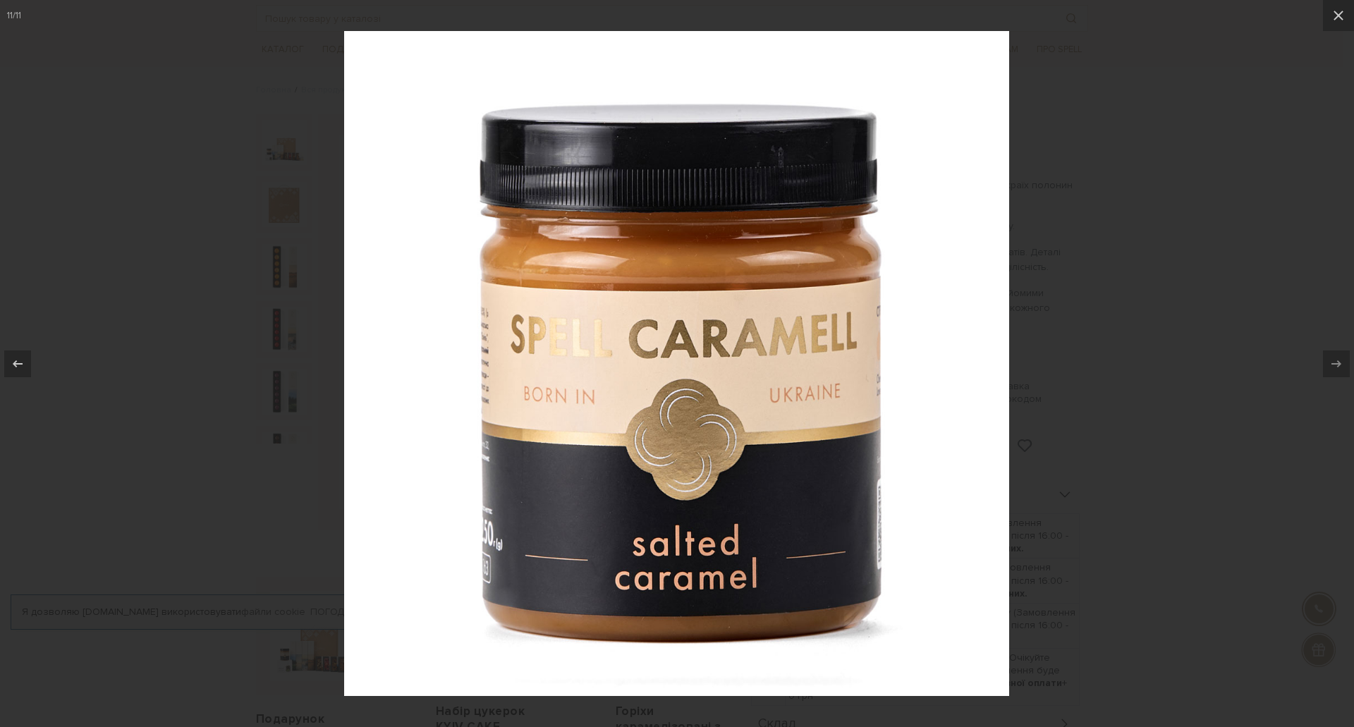
click at [1189, 331] on div at bounding box center [677, 363] width 1354 height 727
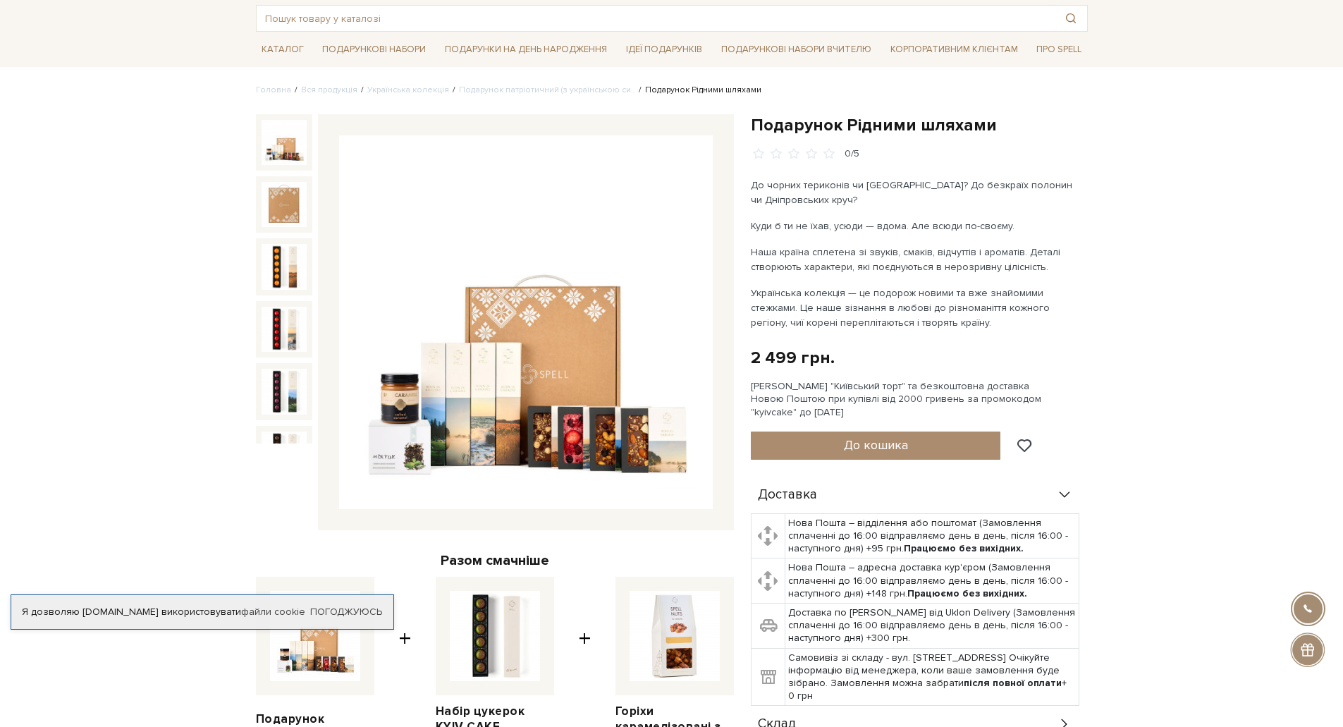
scroll to position [330, 0]
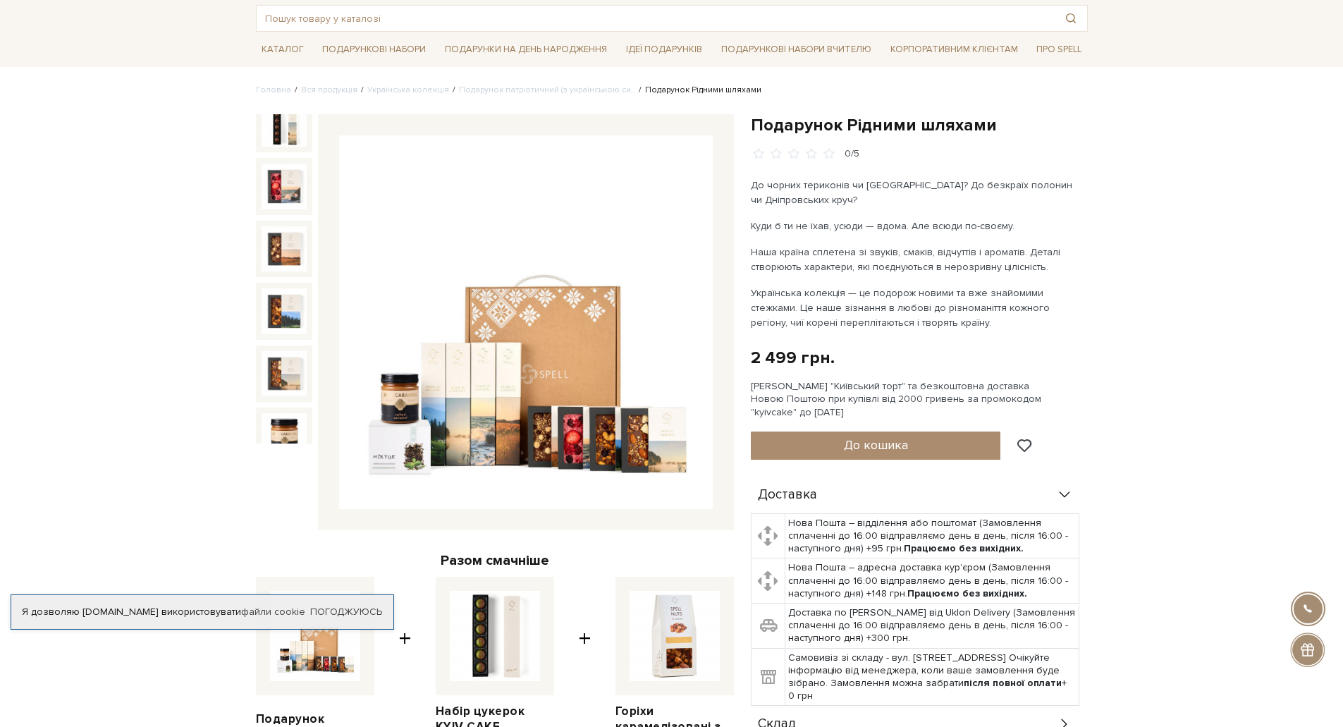
drag, startPoint x: 982, startPoint y: 245, endPoint x: 974, endPoint y: 245, distance: 7.8
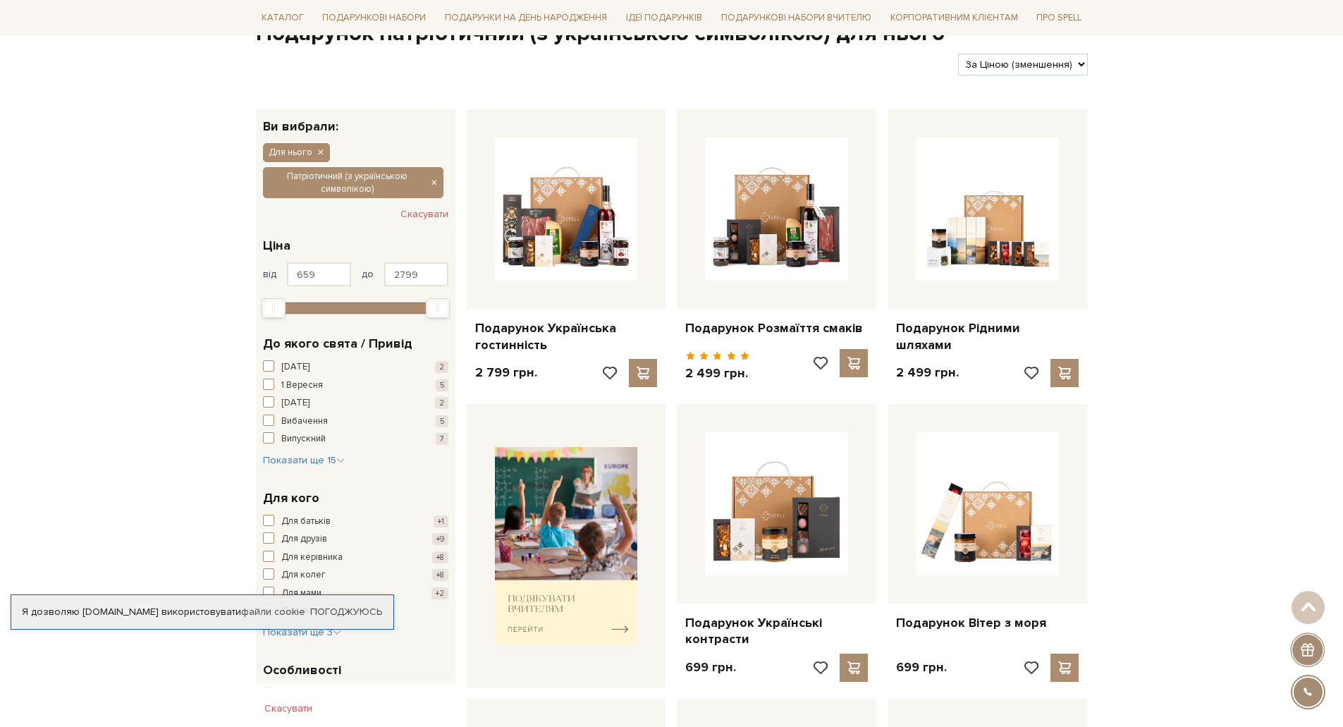
scroll to position [141, 0]
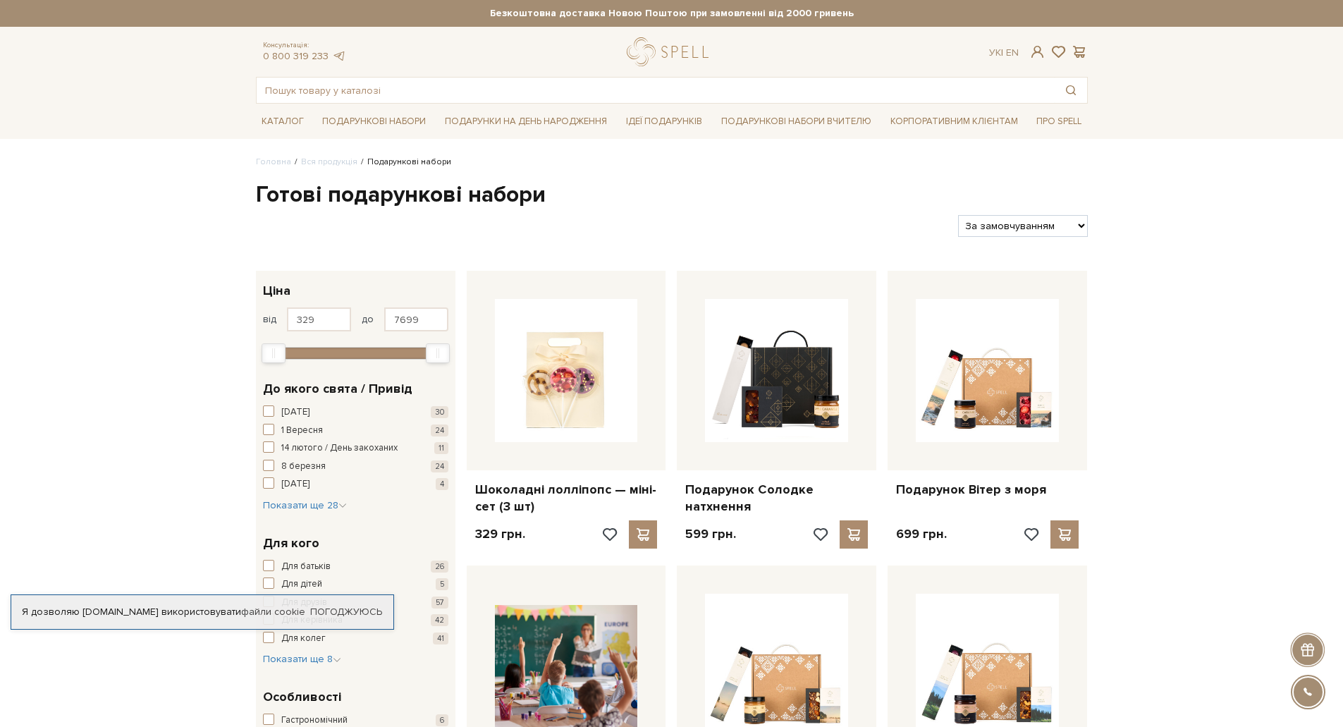
click at [1023, 231] on select "За замовчуванням За Ціною (зростання) За Ціною (зменшення) Новинки За популярні…" at bounding box center [1022, 226] width 129 height 22
select select "[URL][DOMAIN_NAME]"
click at [958, 215] on select "За замовчуванням За Ціною (зростання) За Ціною (зменшення) Новинки За популярні…" at bounding box center [1022, 226] width 129 height 22
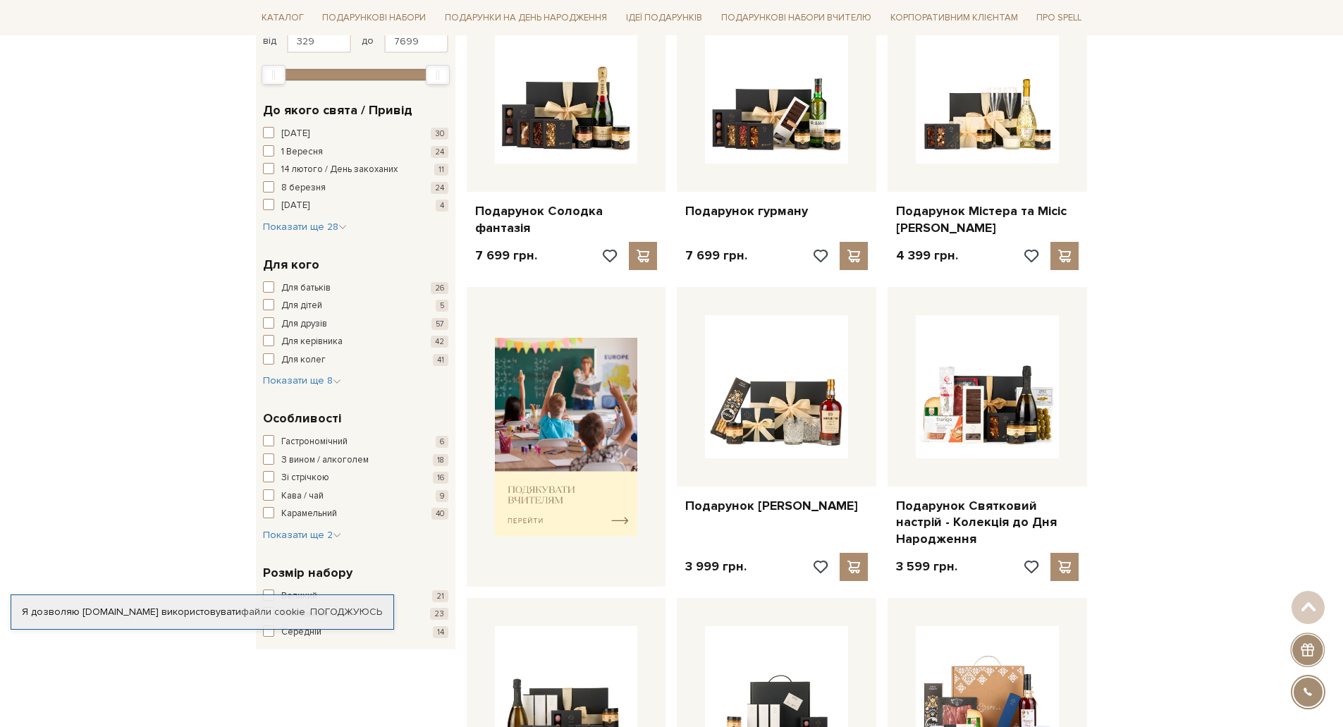
scroll to position [282, 0]
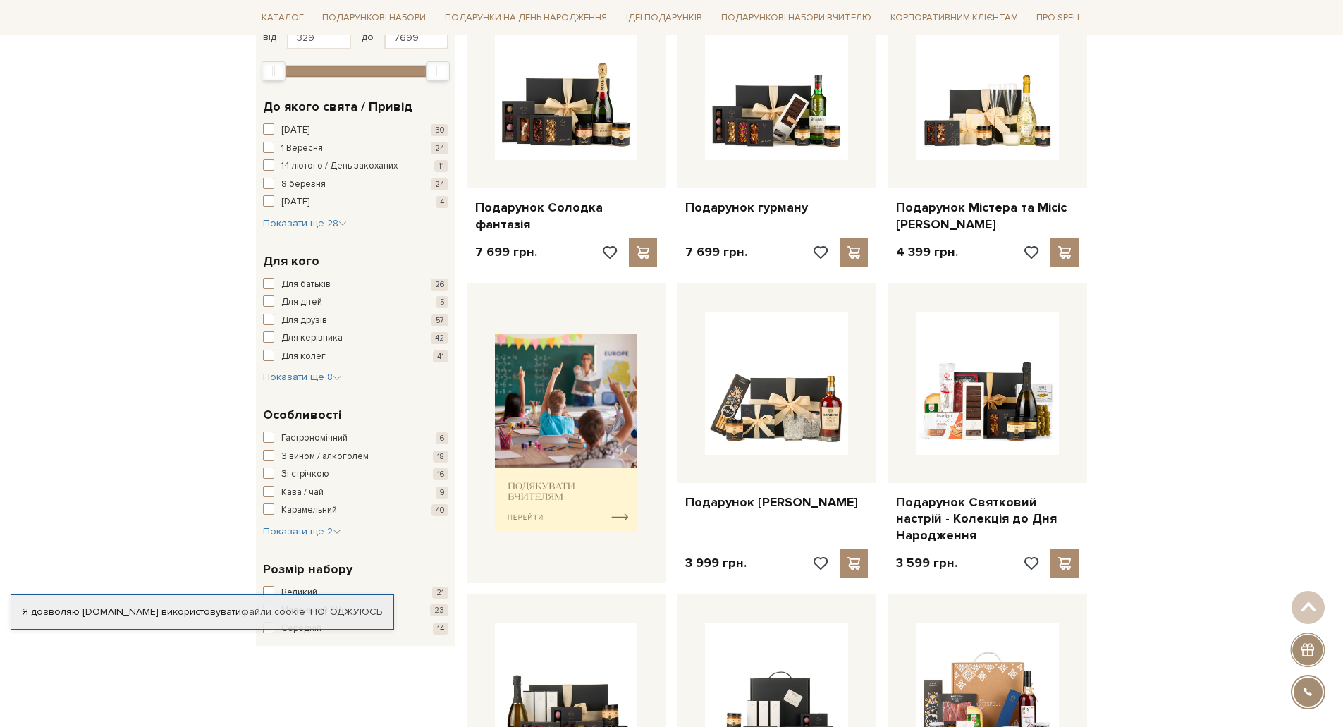
click at [342, 528] on div "Гастрономічний 6 З вином / алкоголем 18 Зі стрічкою 16 Кава / чай 9 [GEOGRAPHIC…" at bounding box center [355, 484] width 185 height 107
click at [326, 538] on button "Показати ще 2 Сховати" at bounding box center [302, 531] width 78 height 14
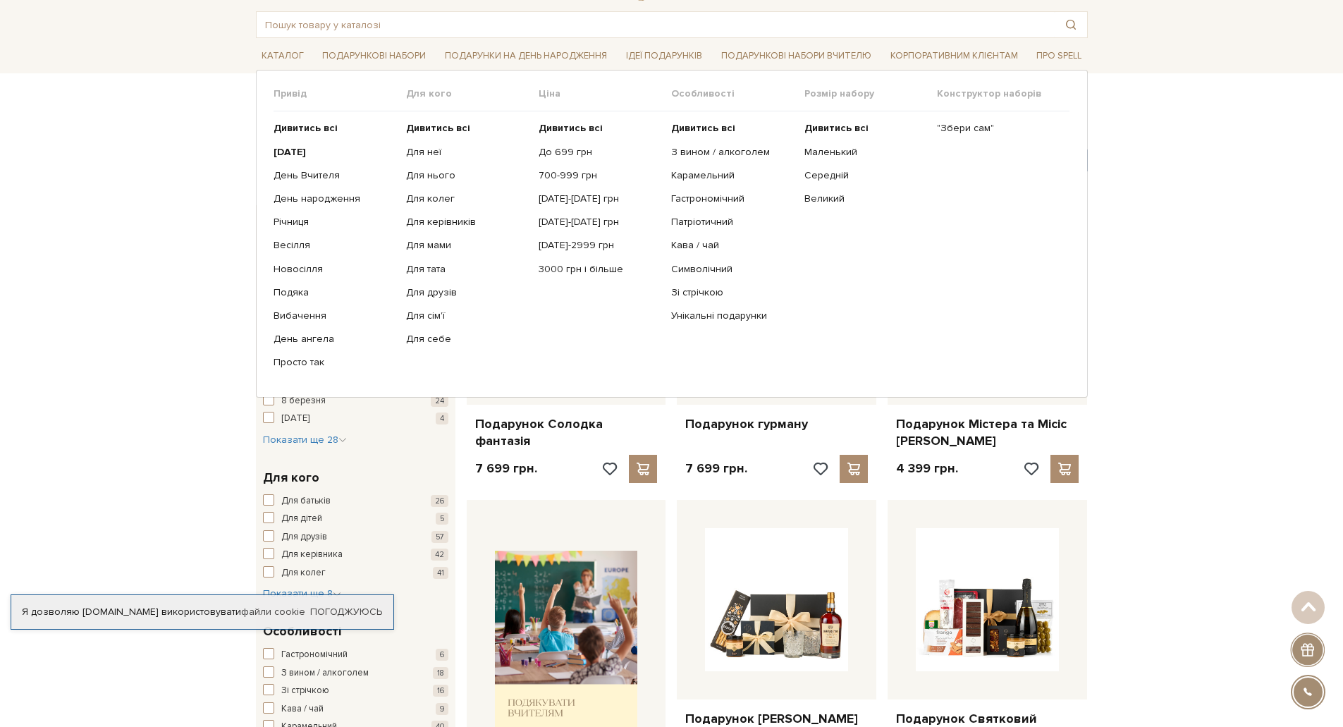
scroll to position [0, 0]
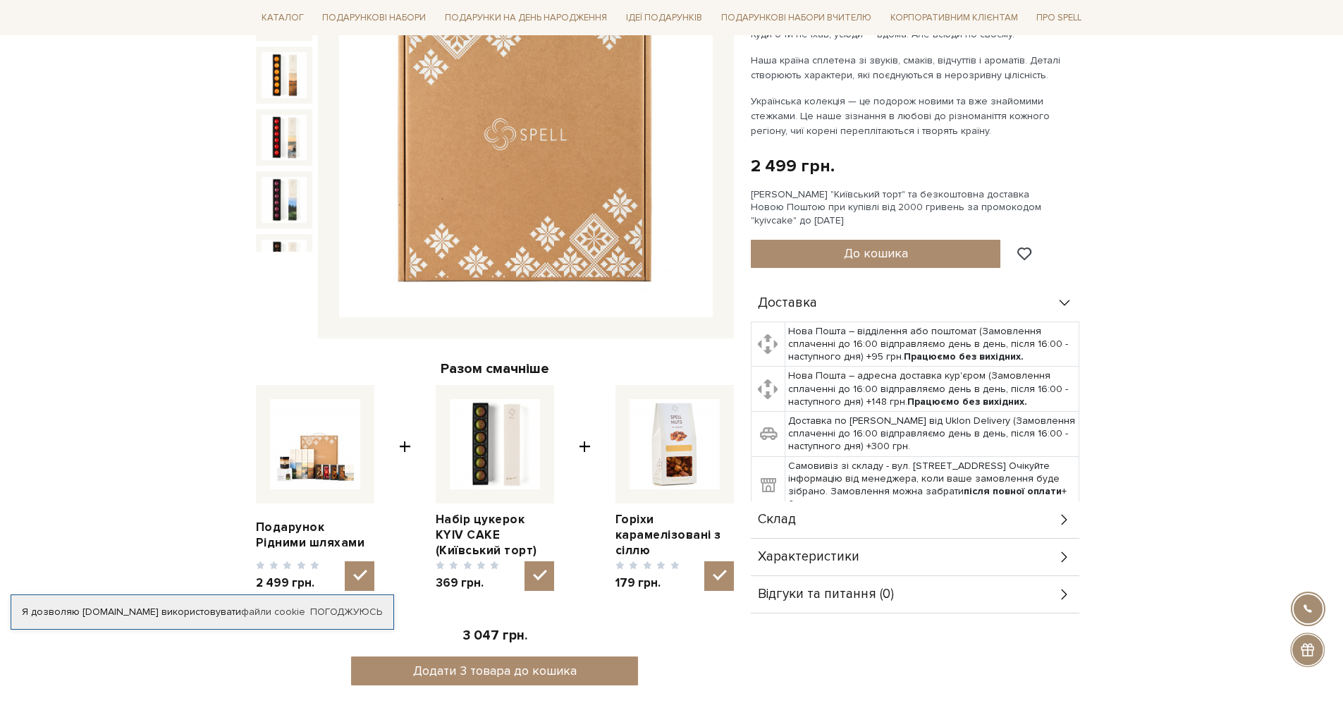
scroll to position [282, 0]
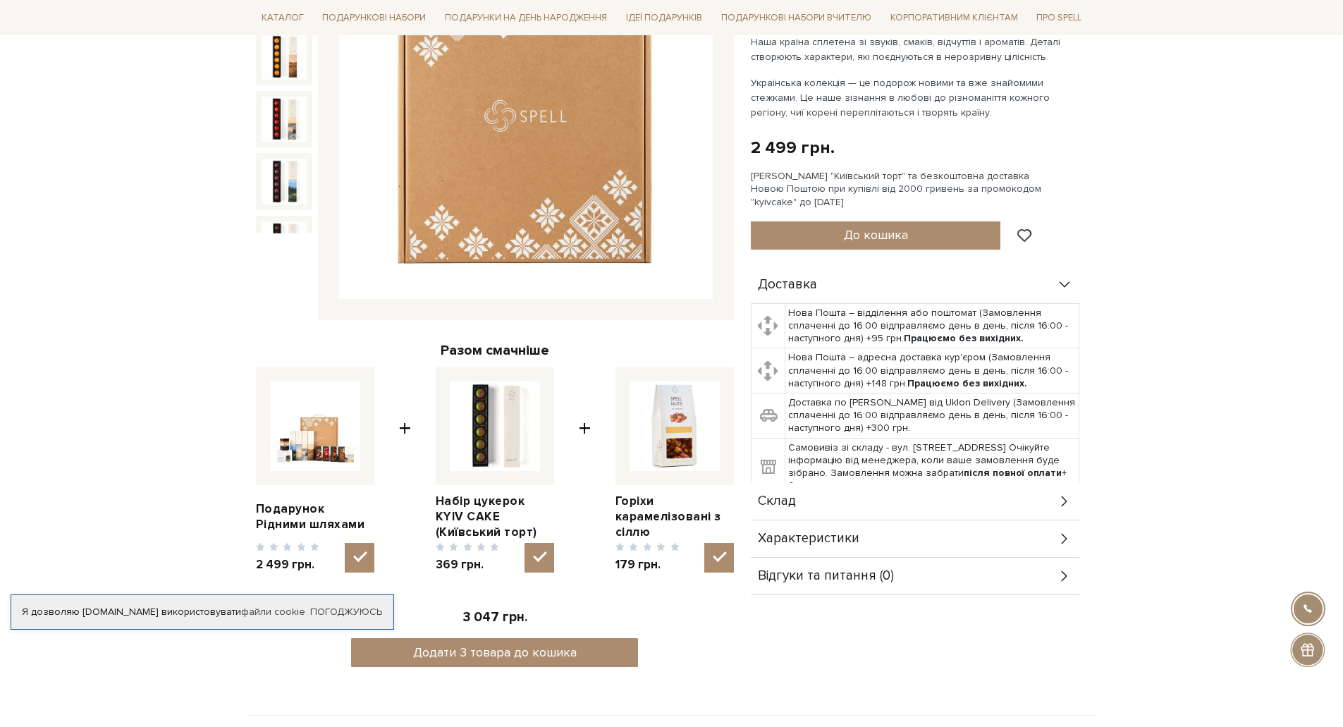
click at [878, 512] on div "Склад" at bounding box center [915, 501] width 329 height 37
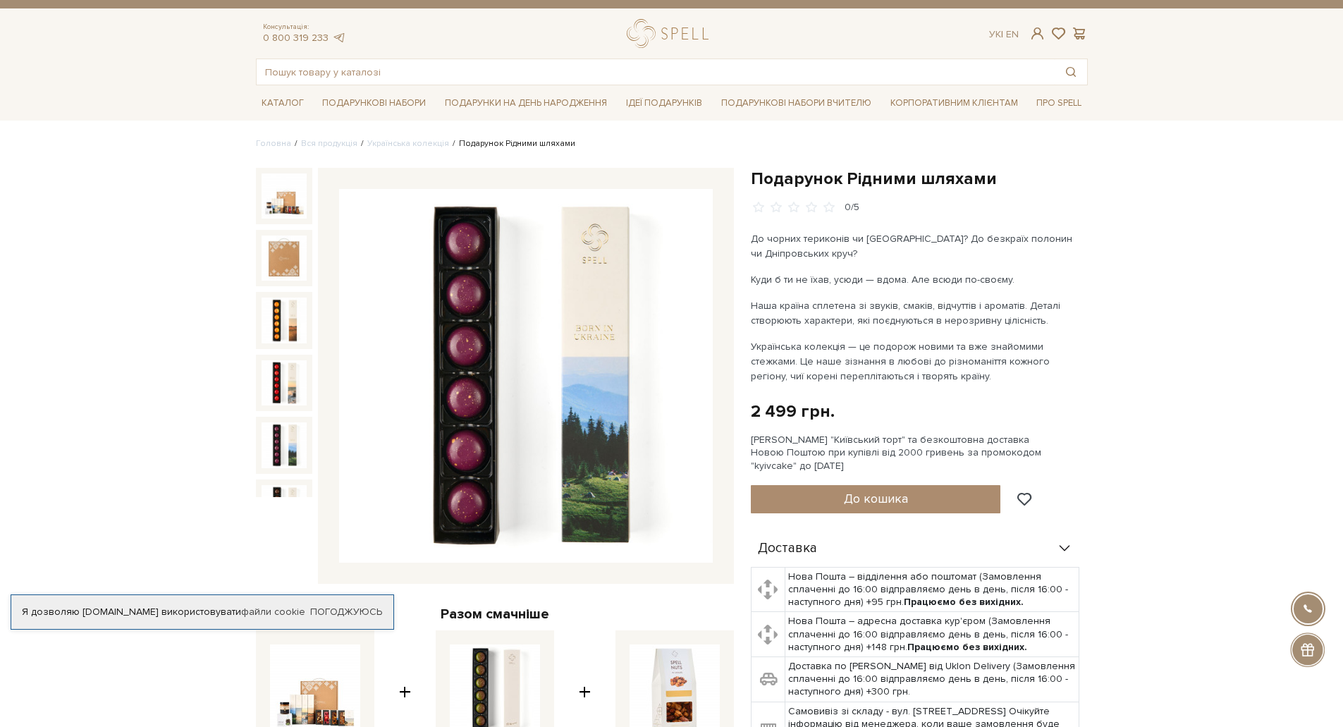
scroll to position [0, 0]
